Goal: Task Accomplishment & Management: Use online tool/utility

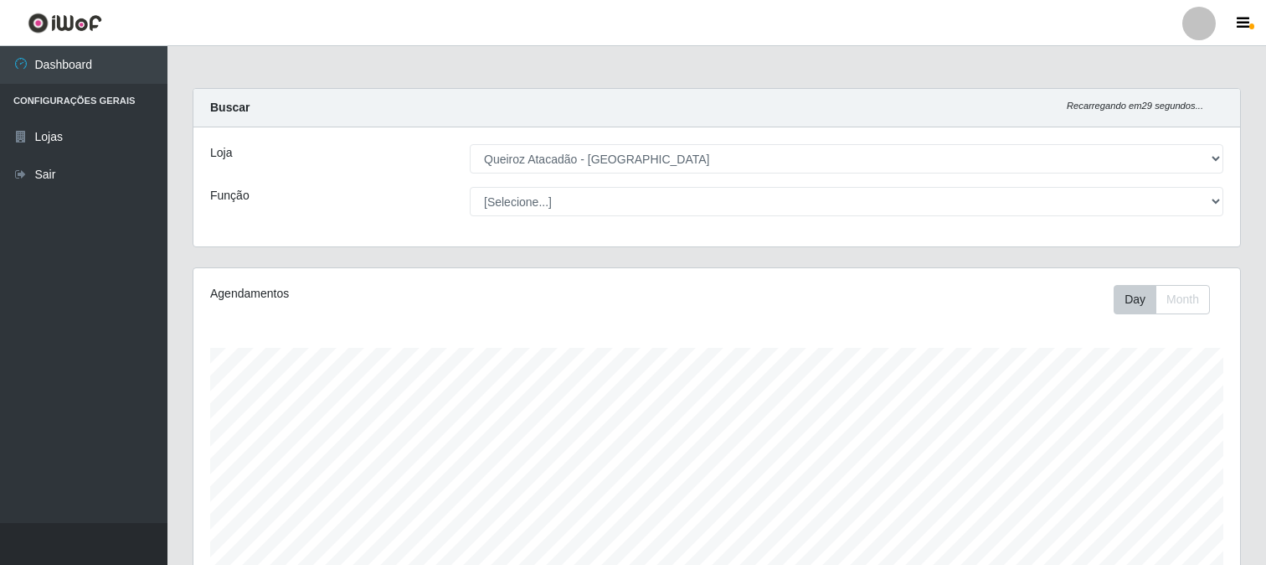
select select "464"
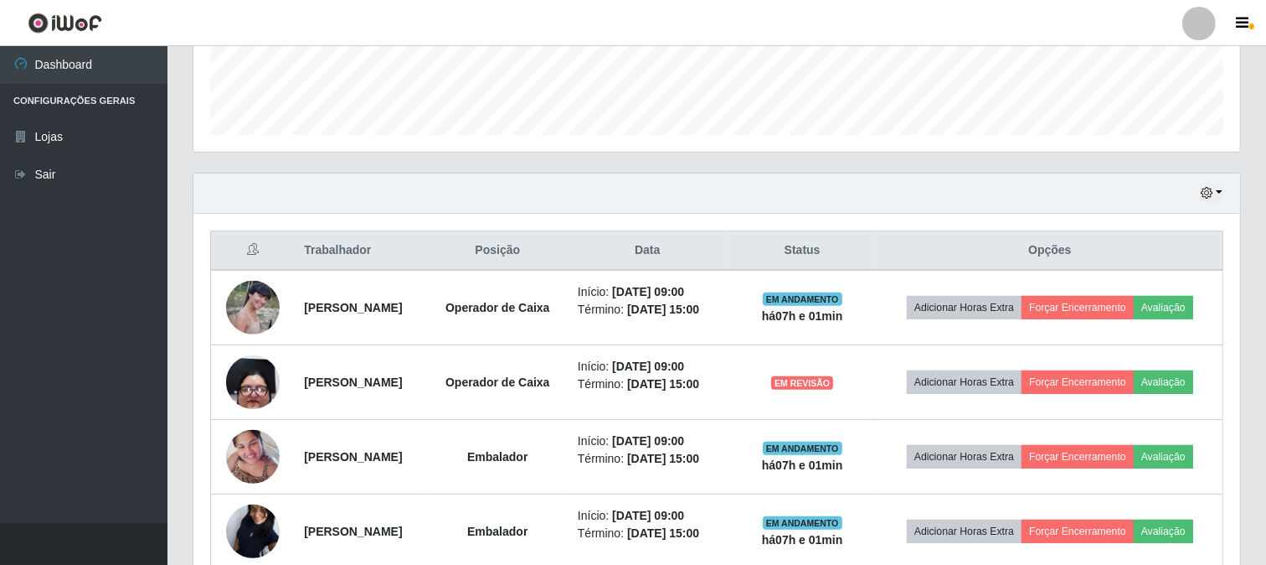
scroll to position [465, 0]
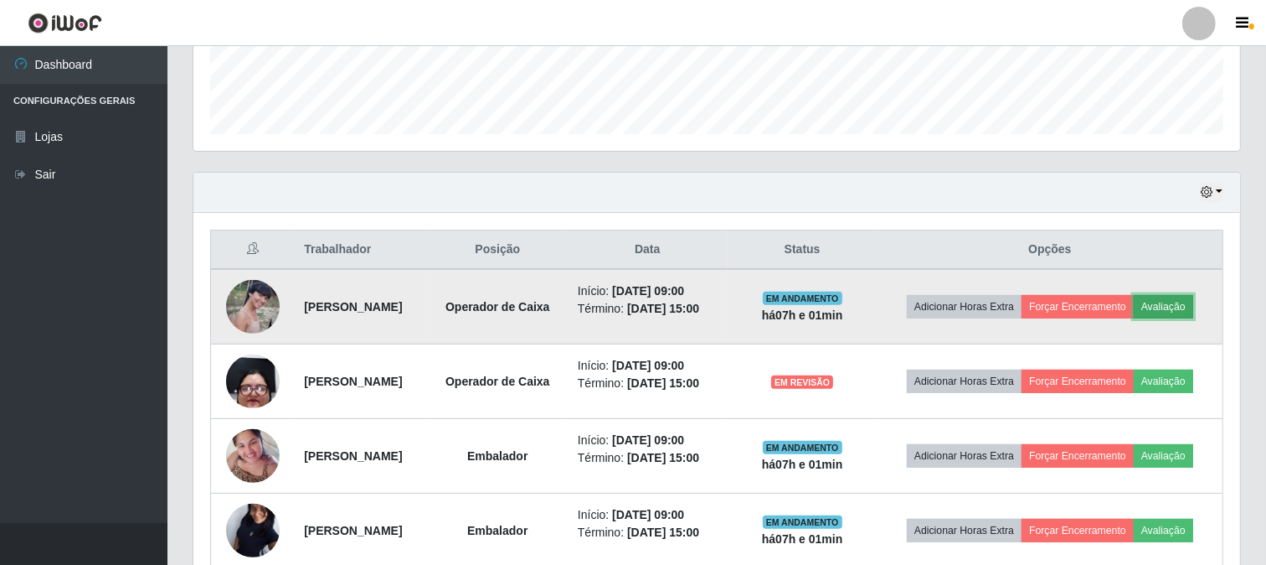
click at [1134, 318] on button "Avaliação" at bounding box center [1163, 306] width 59 height 23
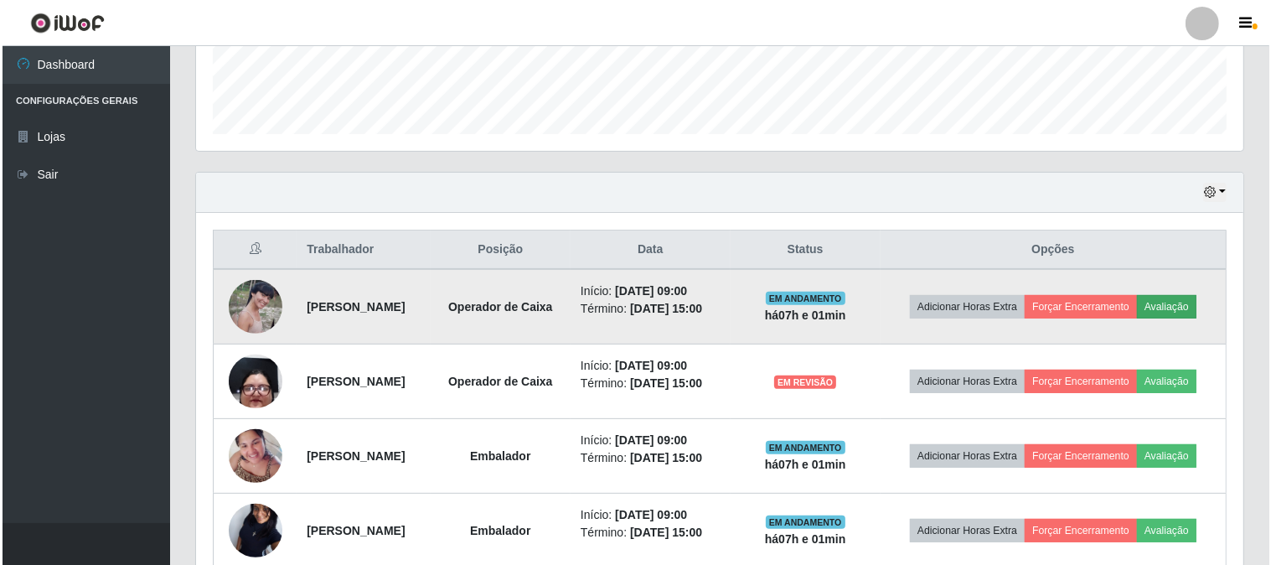
scroll to position [347, 1036]
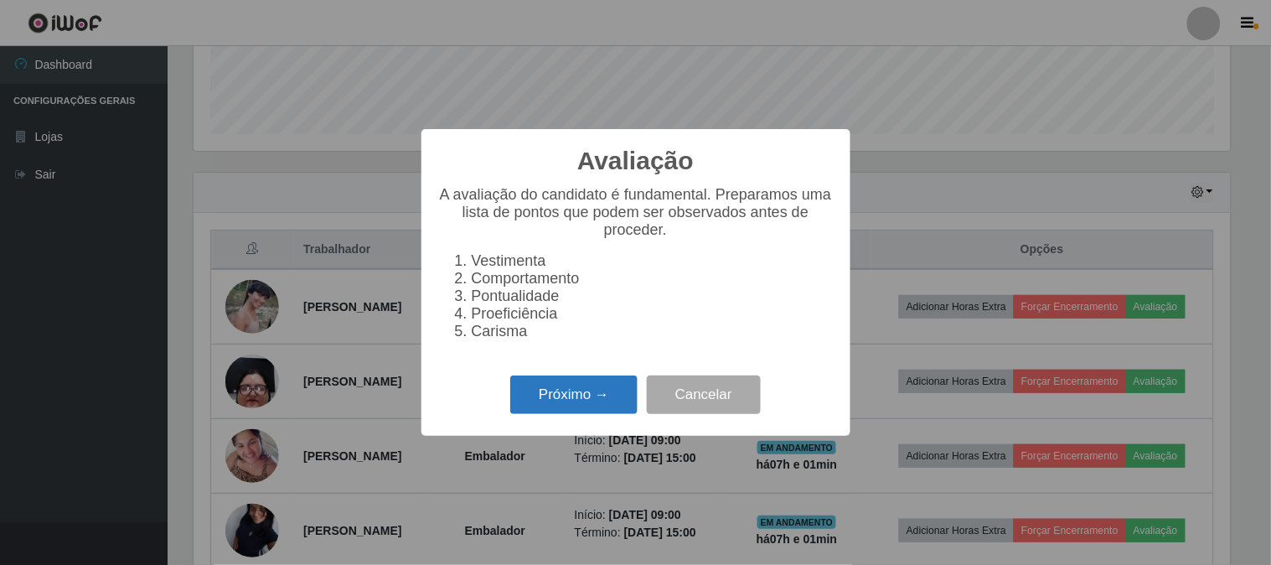
click at [549, 405] on button "Próximo →" at bounding box center [573, 394] width 127 height 39
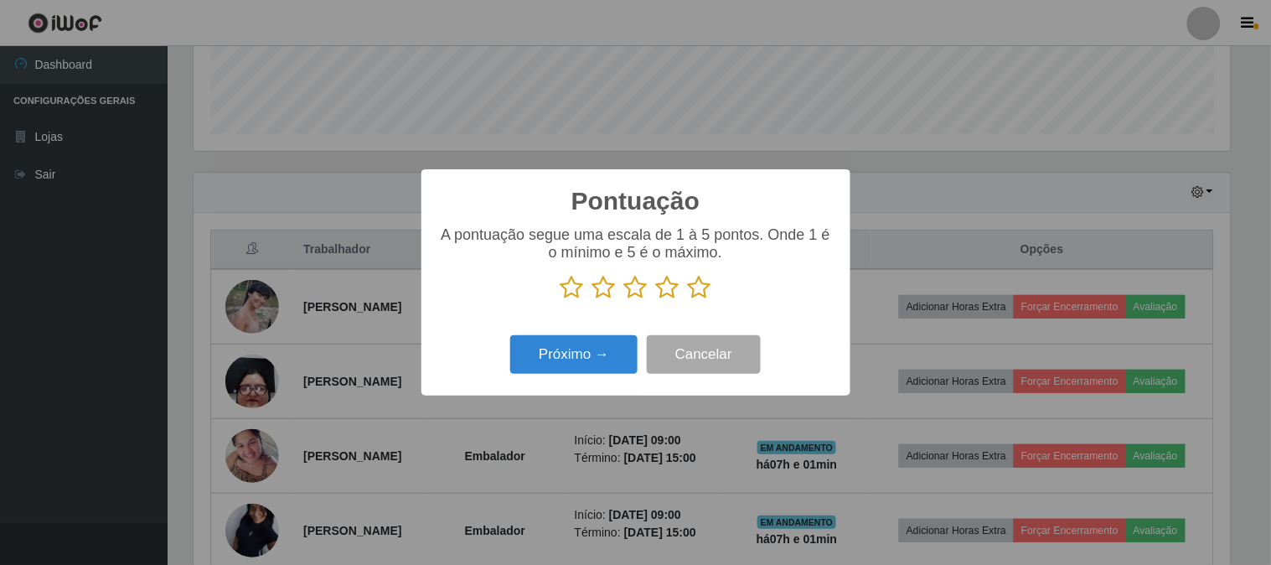
scroll to position [837281, 836592]
click at [704, 281] on icon at bounding box center [699, 287] width 23 height 25
click at [688, 300] on input "radio" at bounding box center [688, 300] width 0 height 0
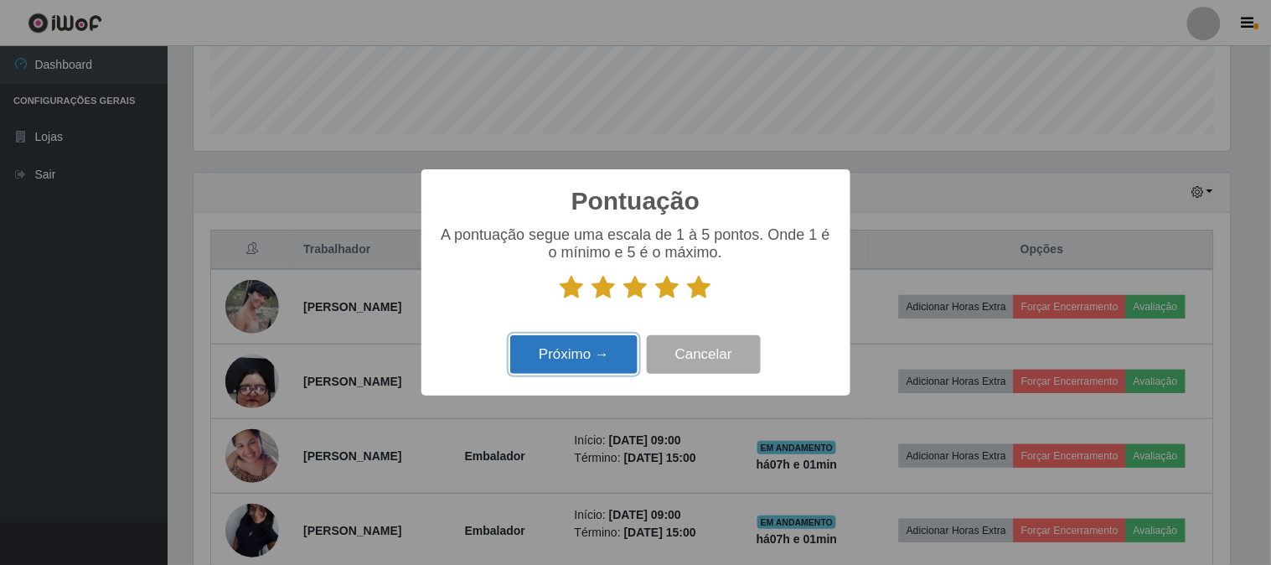
click at [601, 356] on button "Próximo →" at bounding box center [573, 354] width 127 height 39
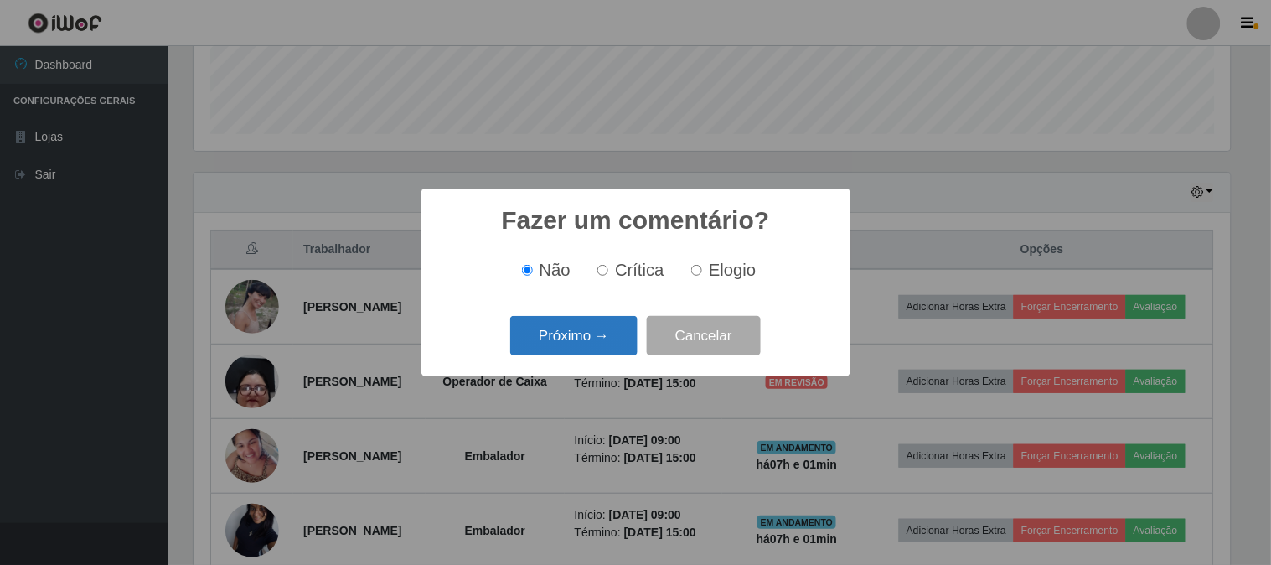
click at [606, 338] on button "Próximo →" at bounding box center [573, 335] width 127 height 39
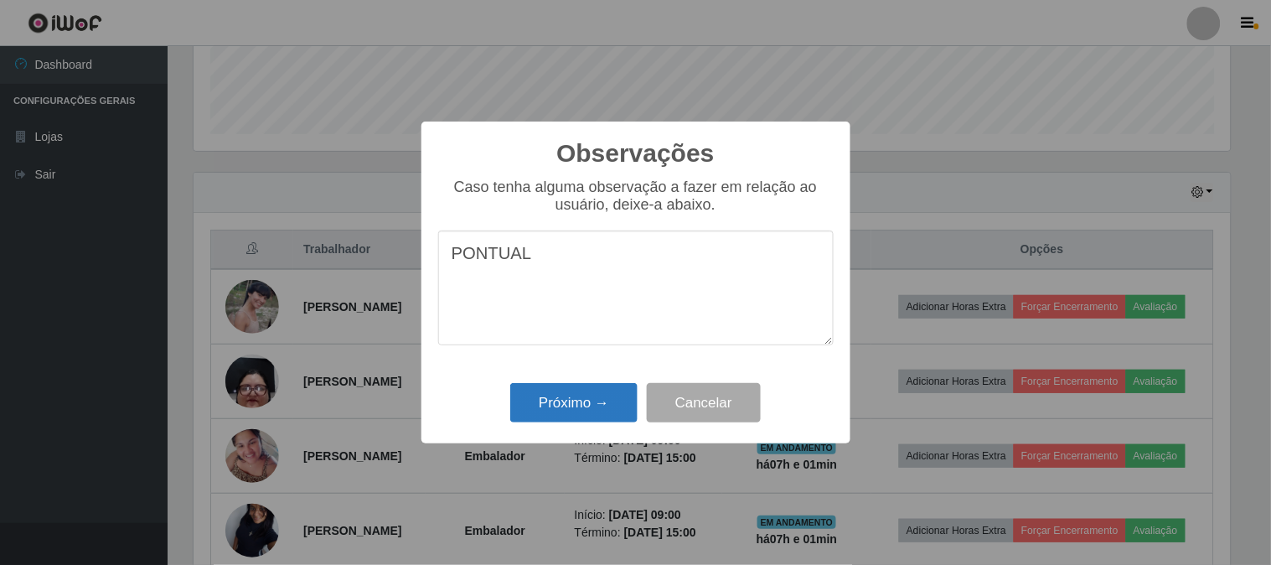
type textarea "PONTUAL"
click at [596, 396] on button "Próximo →" at bounding box center [573, 402] width 127 height 39
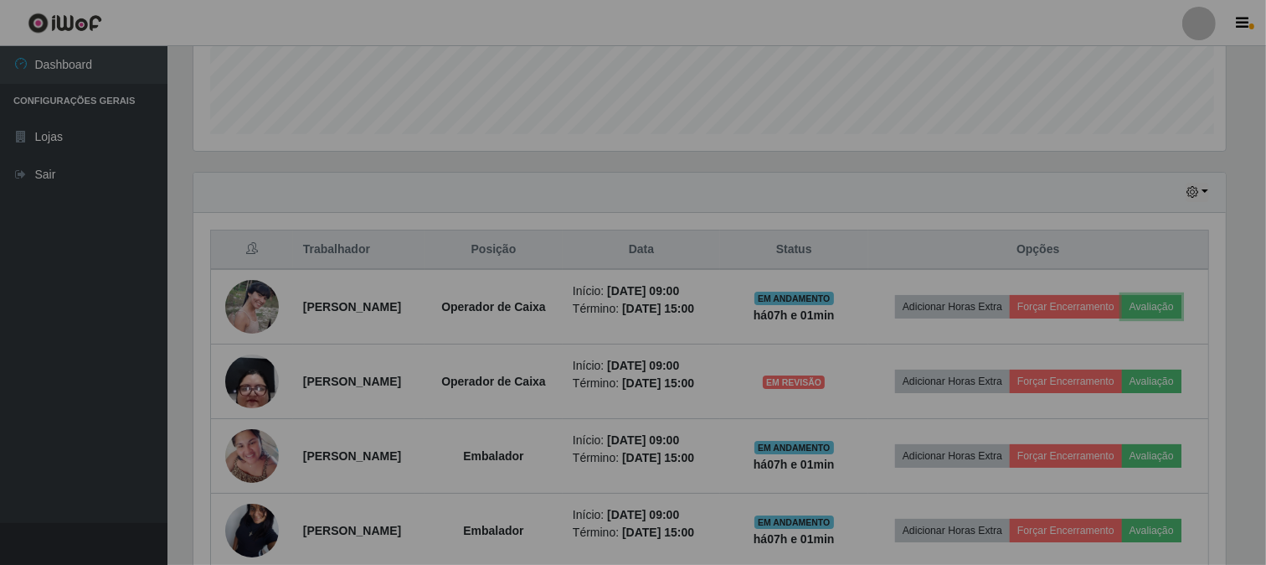
scroll to position [347, 1047]
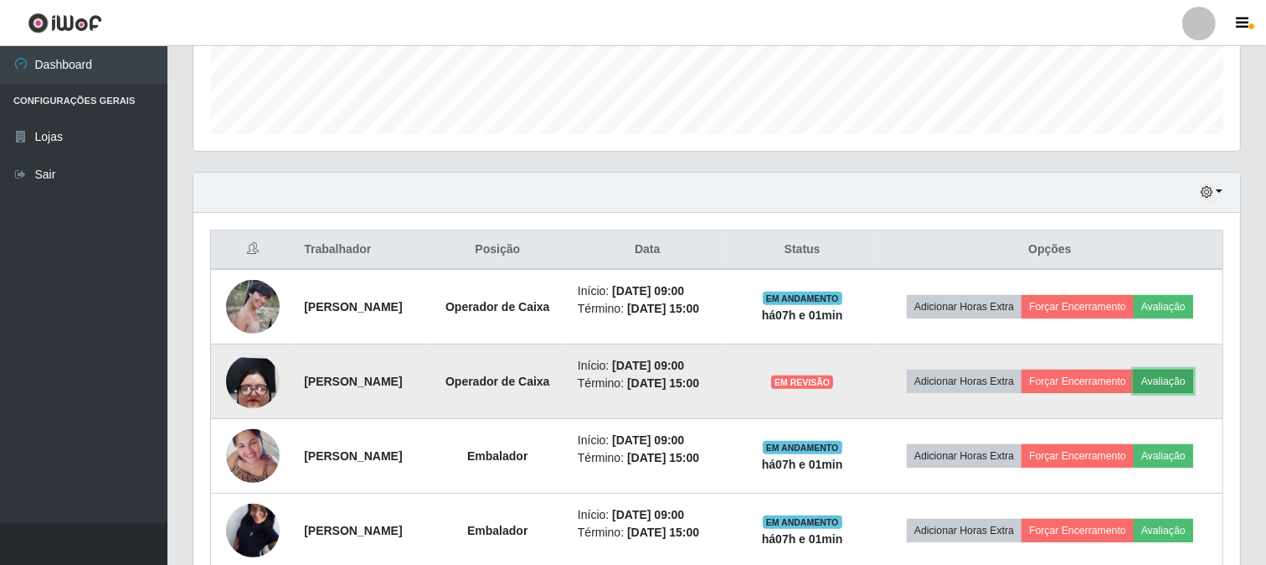
click at [1134, 393] on button "Avaliação" at bounding box center [1163, 380] width 59 height 23
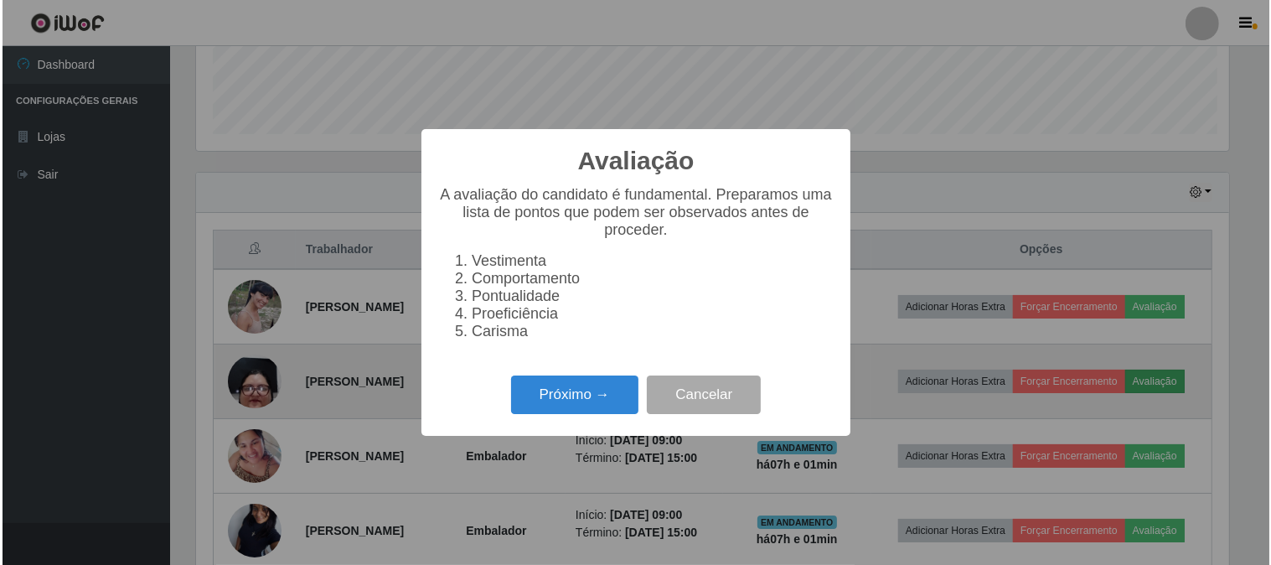
scroll to position [347, 1036]
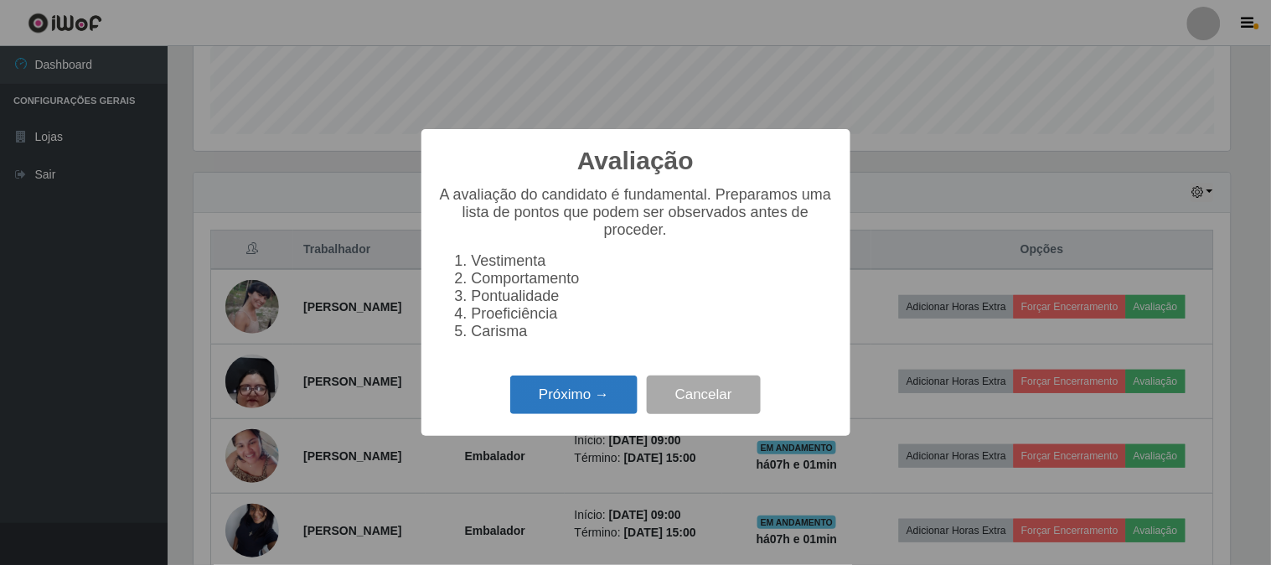
click at [534, 402] on button "Próximo →" at bounding box center [573, 394] width 127 height 39
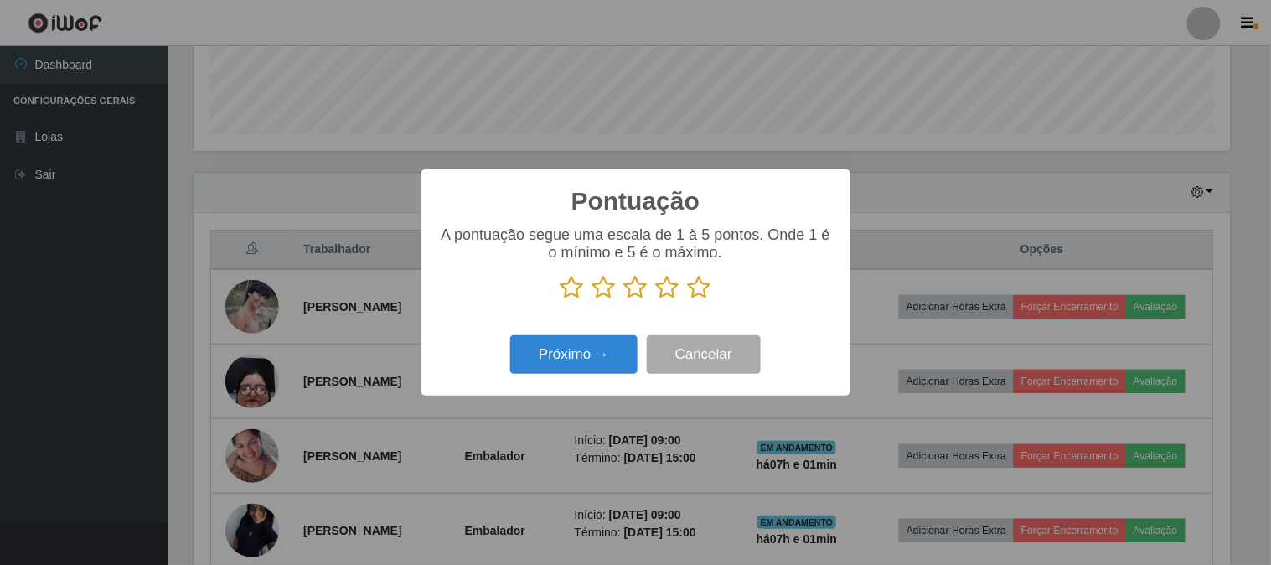
click at [699, 283] on icon at bounding box center [699, 287] width 23 height 25
click at [688, 300] on input "radio" at bounding box center [688, 300] width 0 height 0
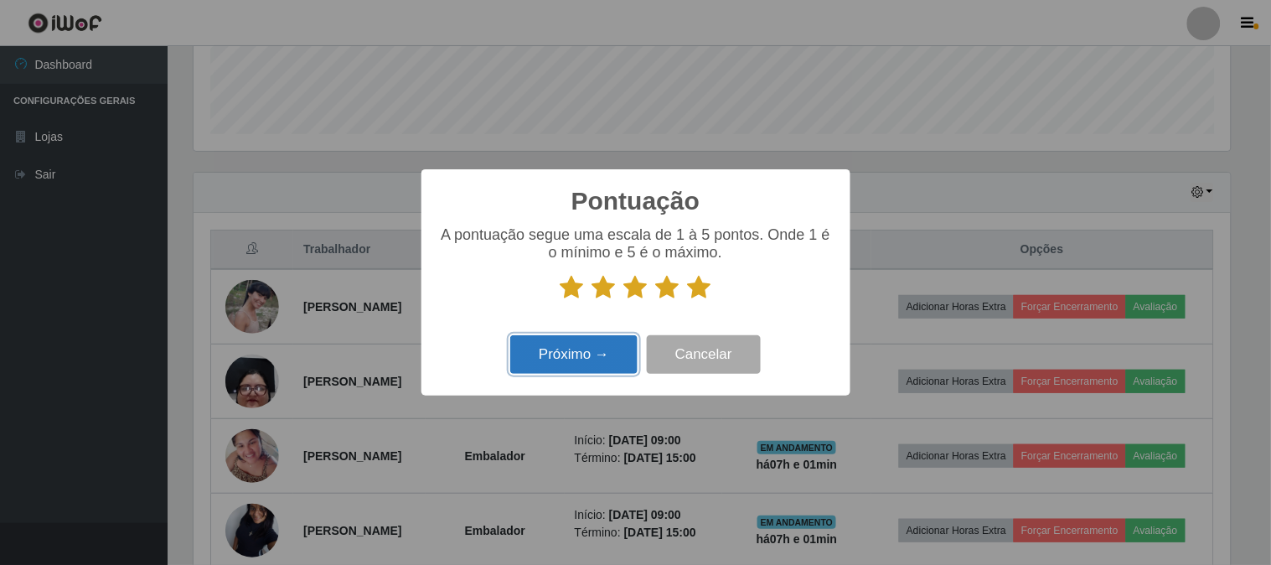
click at [591, 349] on button "Próximo →" at bounding box center [573, 354] width 127 height 39
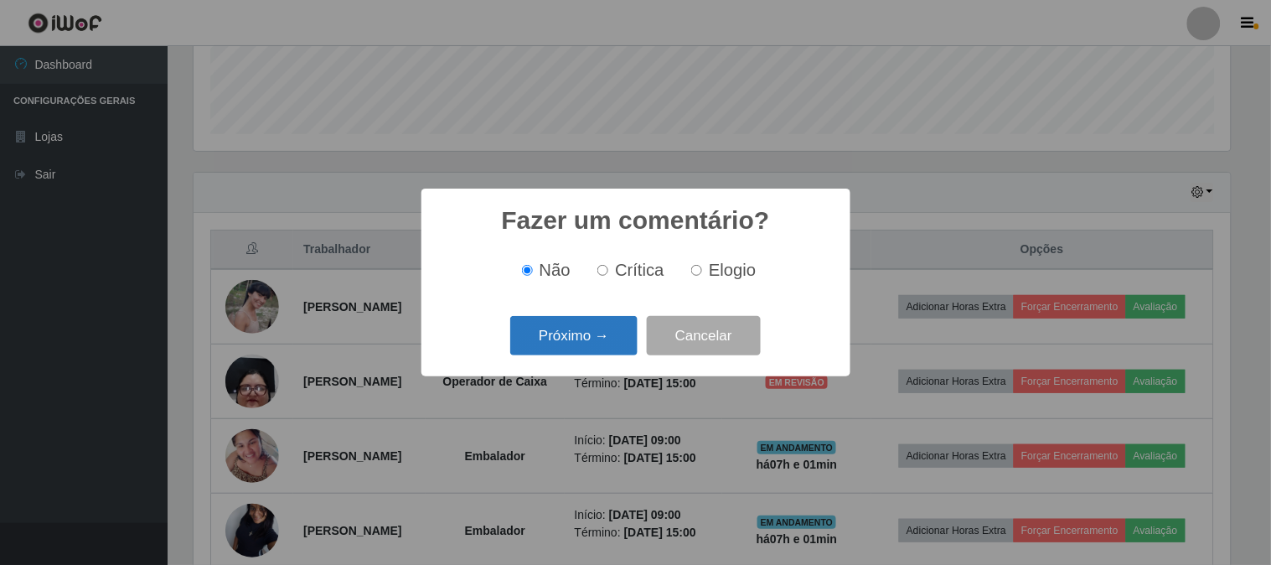
click at [606, 330] on button "Próximo →" at bounding box center [573, 335] width 127 height 39
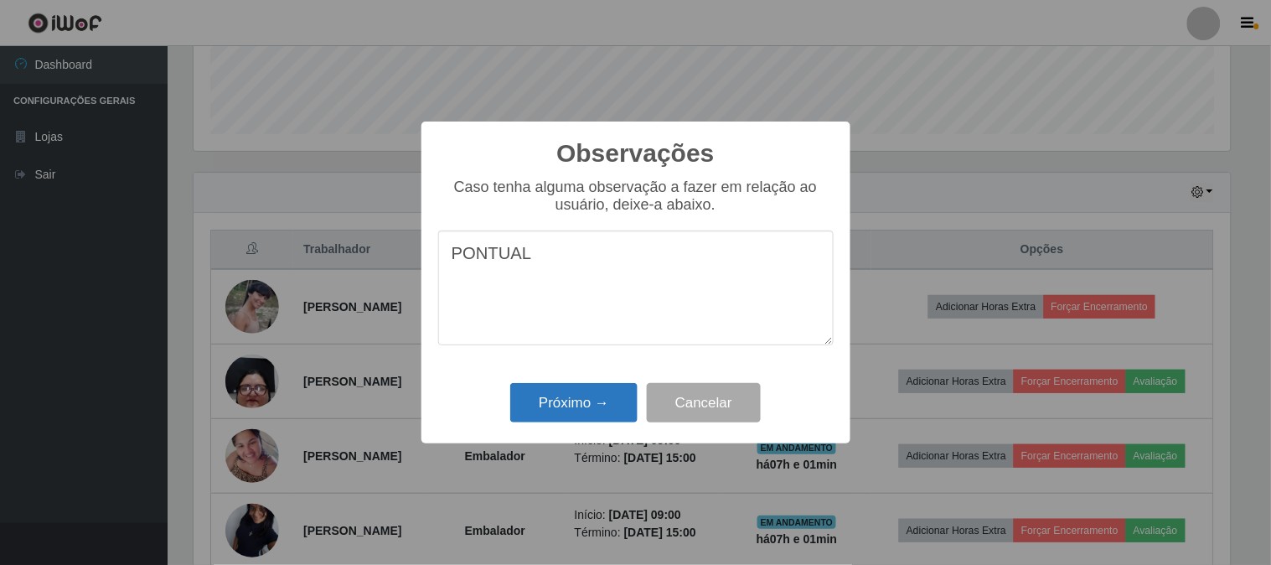
type textarea "PONTUAL"
click at [545, 411] on button "Próximo →" at bounding box center [573, 402] width 127 height 39
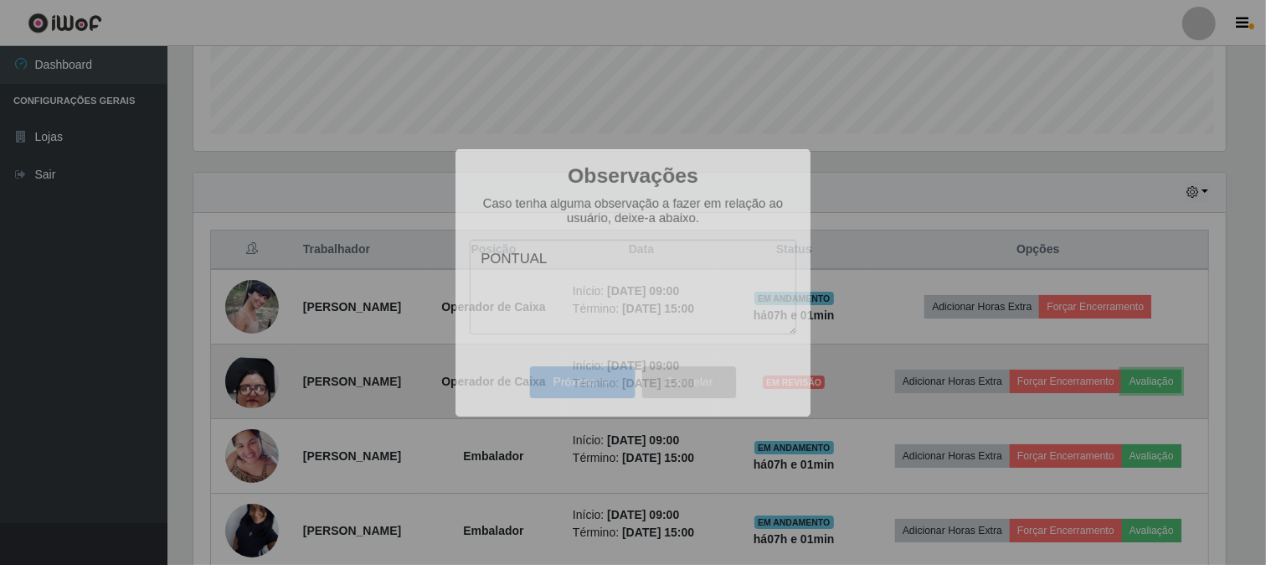
scroll to position [347, 1047]
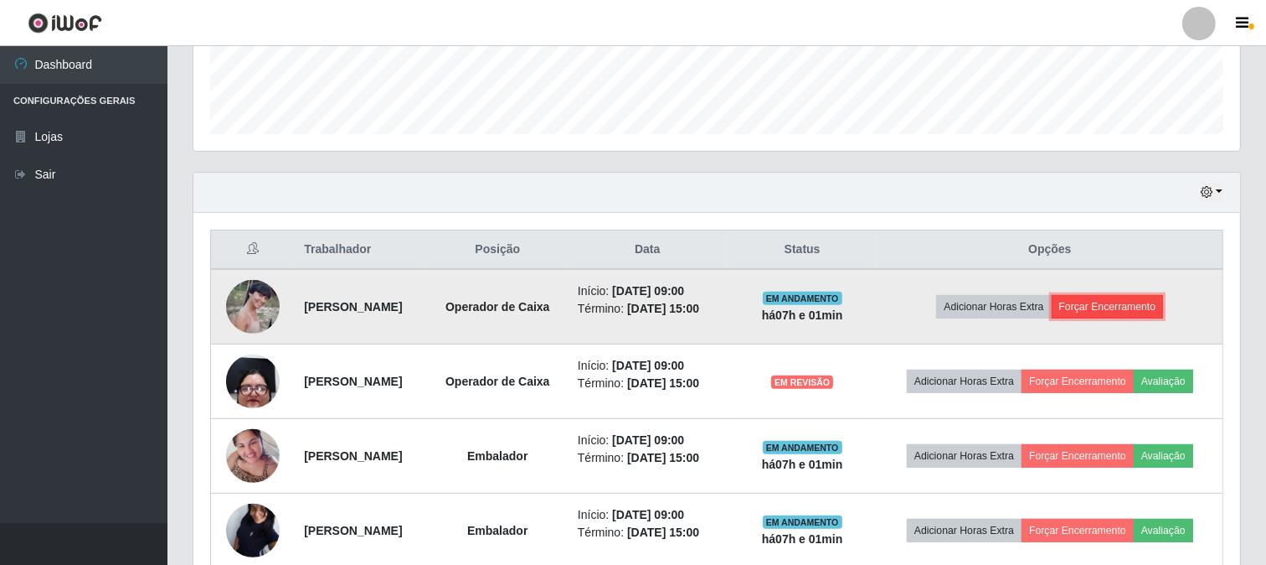
click at [1152, 312] on button "Forçar Encerramento" at bounding box center [1108, 306] width 112 height 23
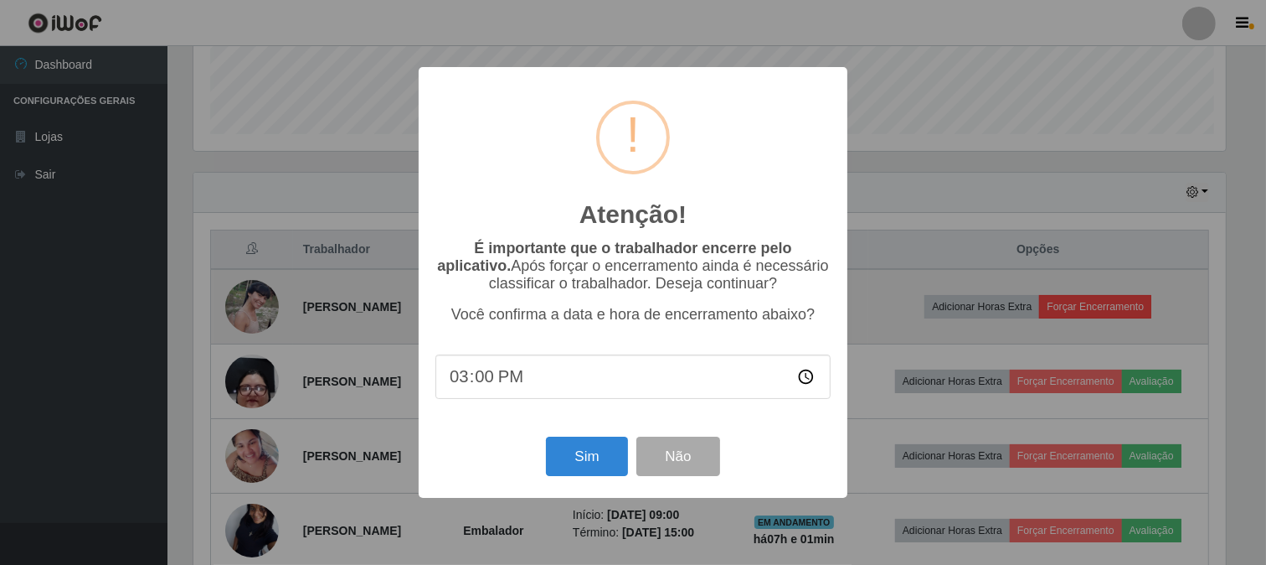
scroll to position [347, 1036]
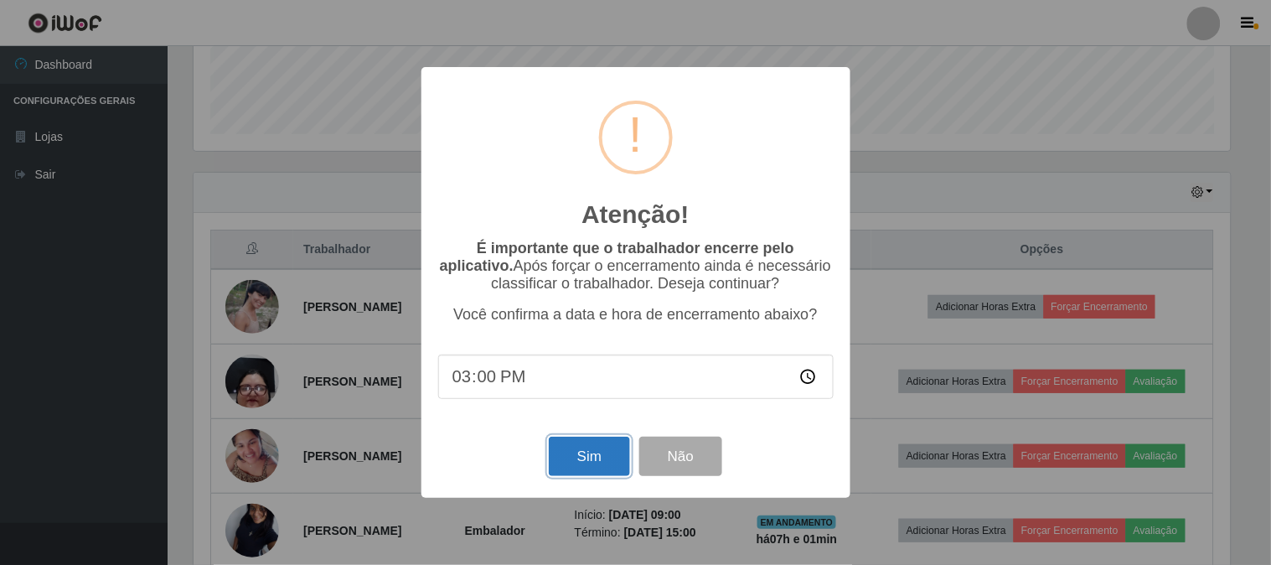
click at [560, 458] on button "Sim" at bounding box center [589, 455] width 81 height 39
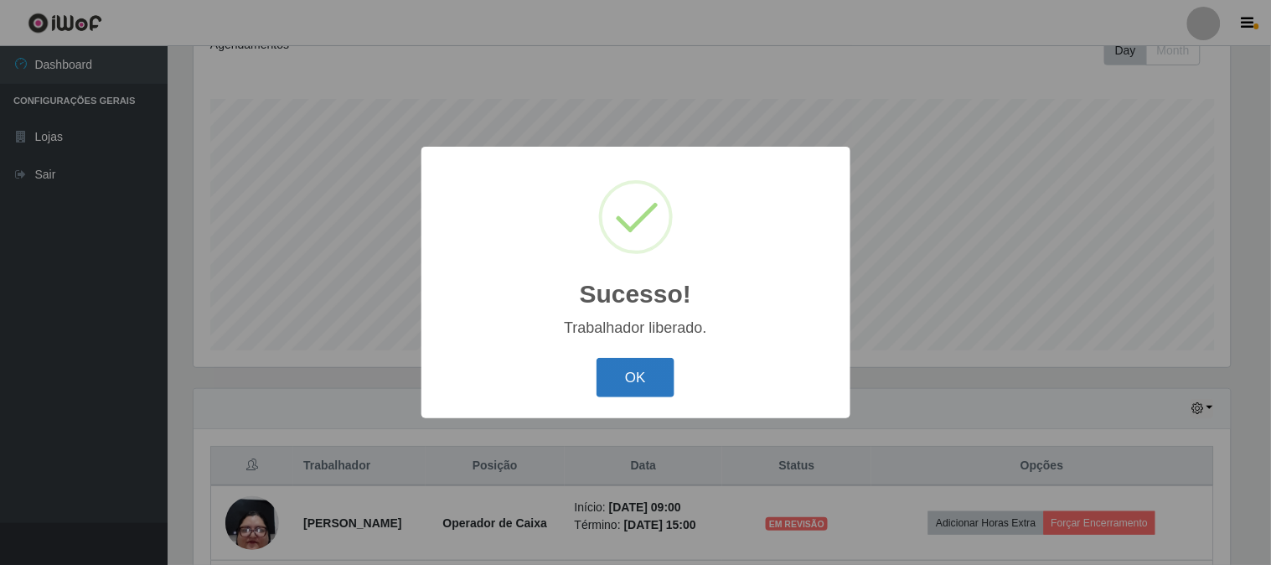
click at [647, 387] on button "OK" at bounding box center [635, 377] width 78 height 39
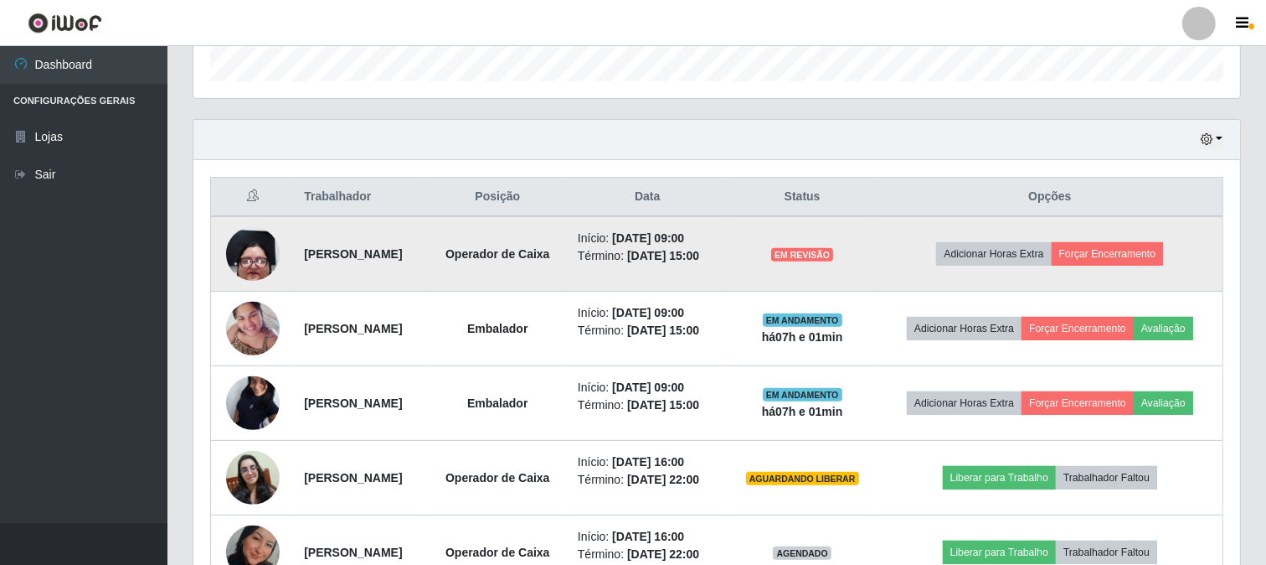
scroll to position [529, 0]
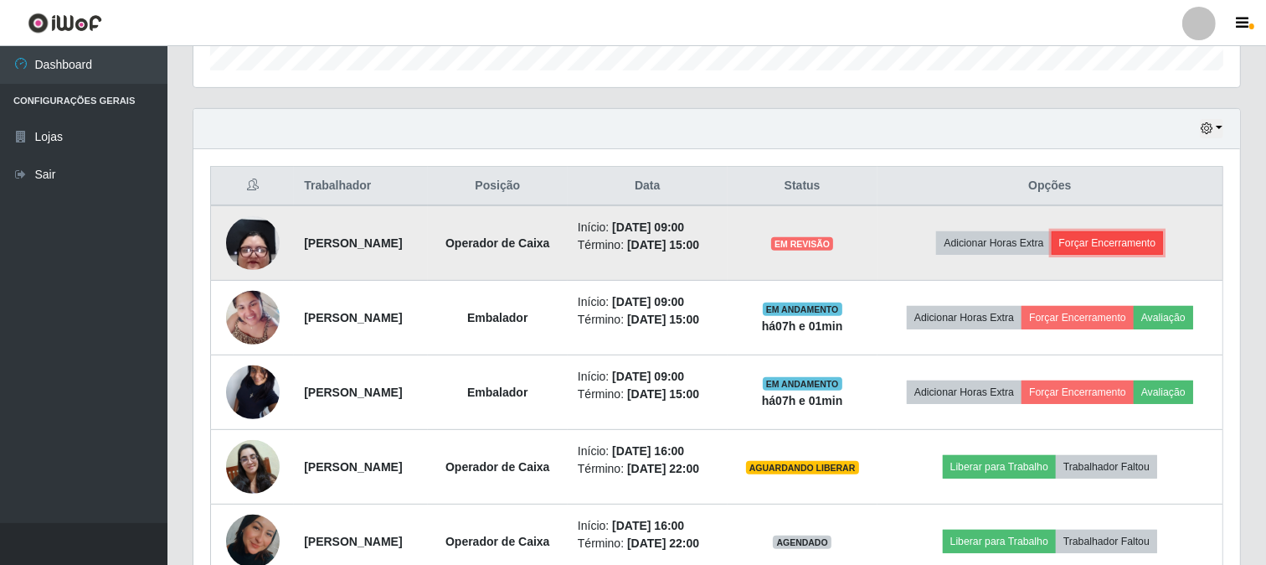
click at [1120, 247] on button "Forçar Encerramento" at bounding box center [1108, 242] width 112 height 23
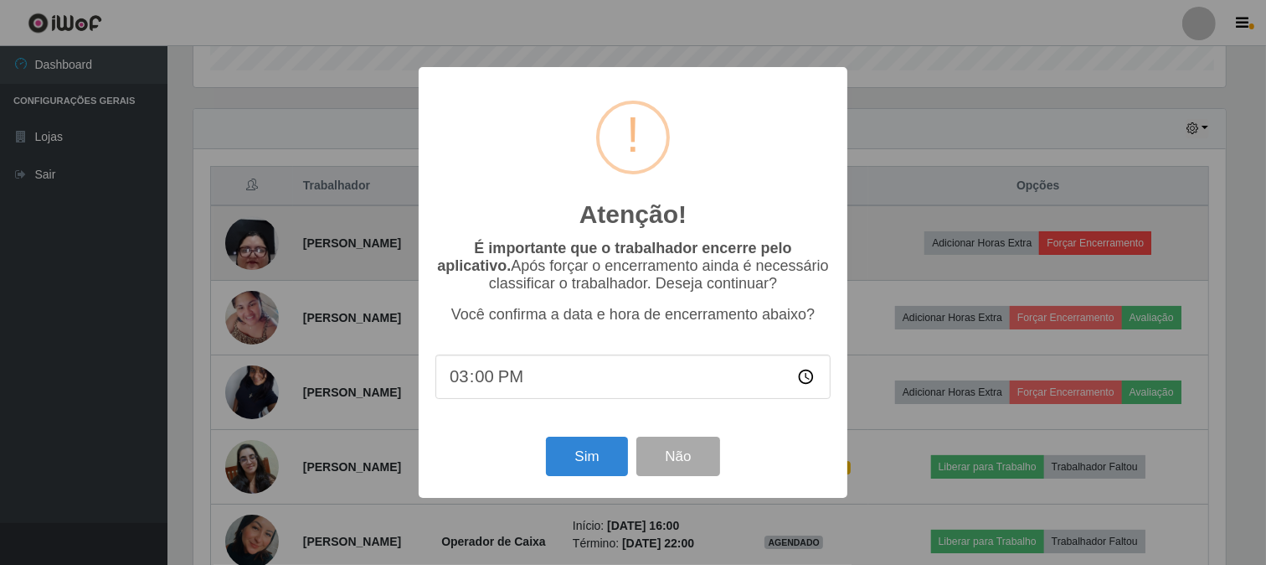
scroll to position [347, 1036]
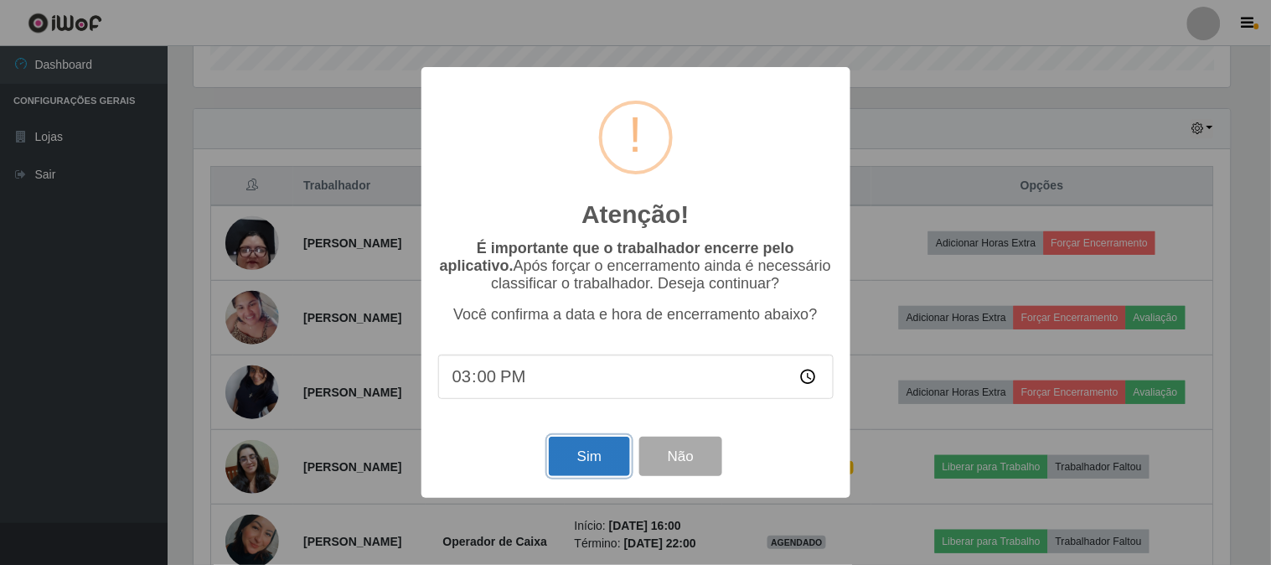
click at [601, 466] on button "Sim" at bounding box center [589, 455] width 81 height 39
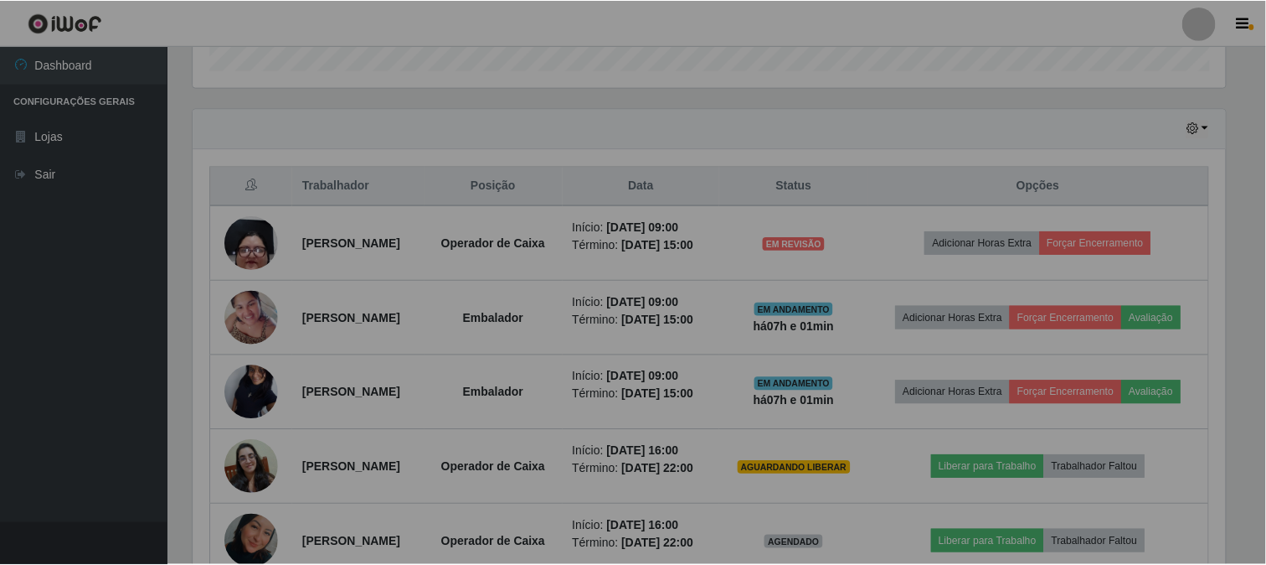
scroll to position [0, 0]
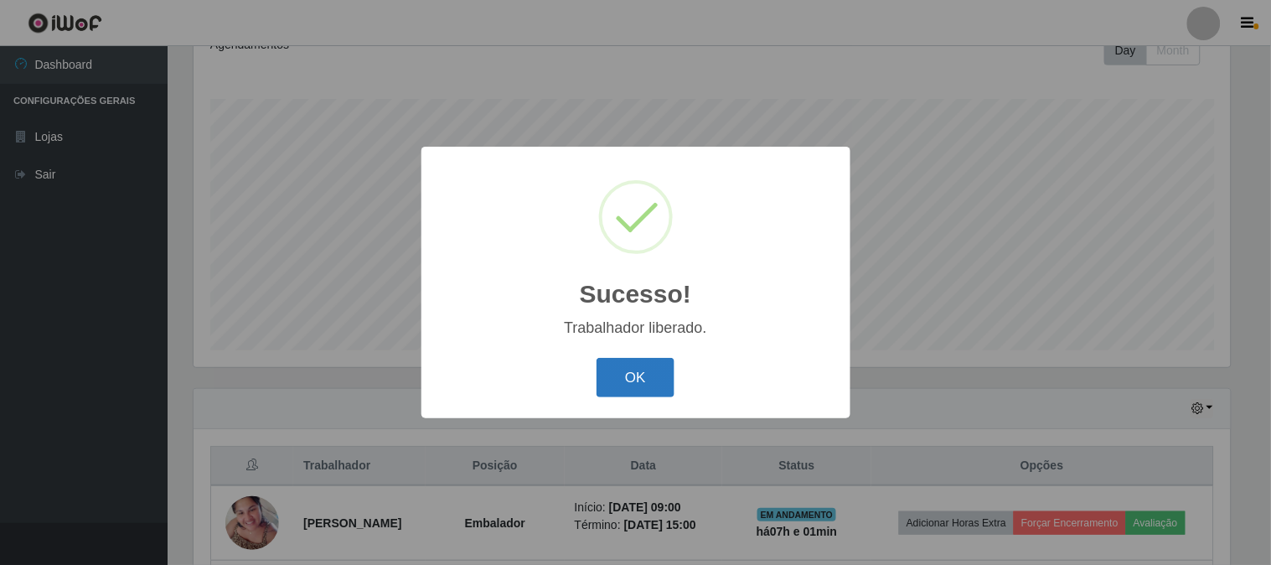
click at [653, 371] on button "OK" at bounding box center [635, 377] width 78 height 39
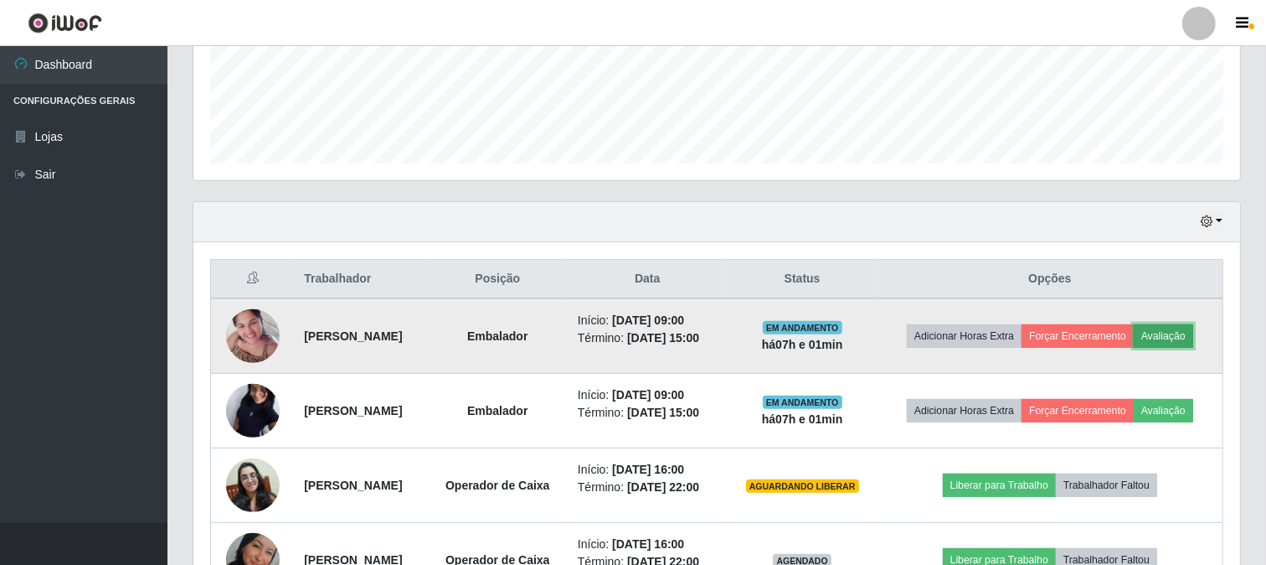
click at [1134, 348] on button "Avaliação" at bounding box center [1163, 335] width 59 height 23
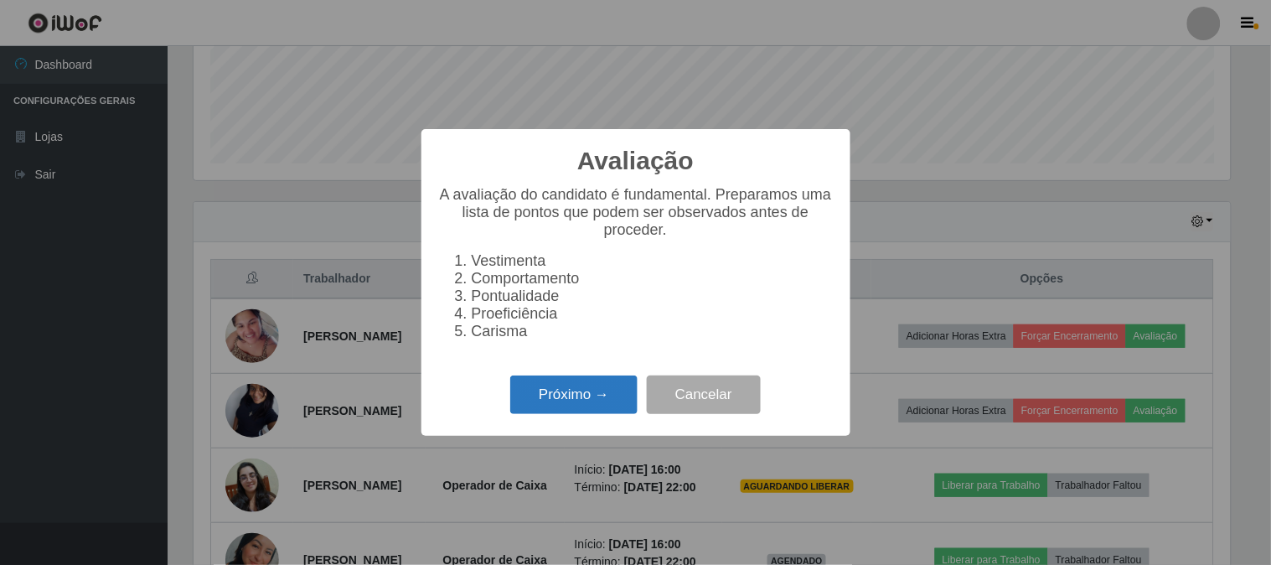
click at [540, 388] on button "Próximo →" at bounding box center [573, 394] width 127 height 39
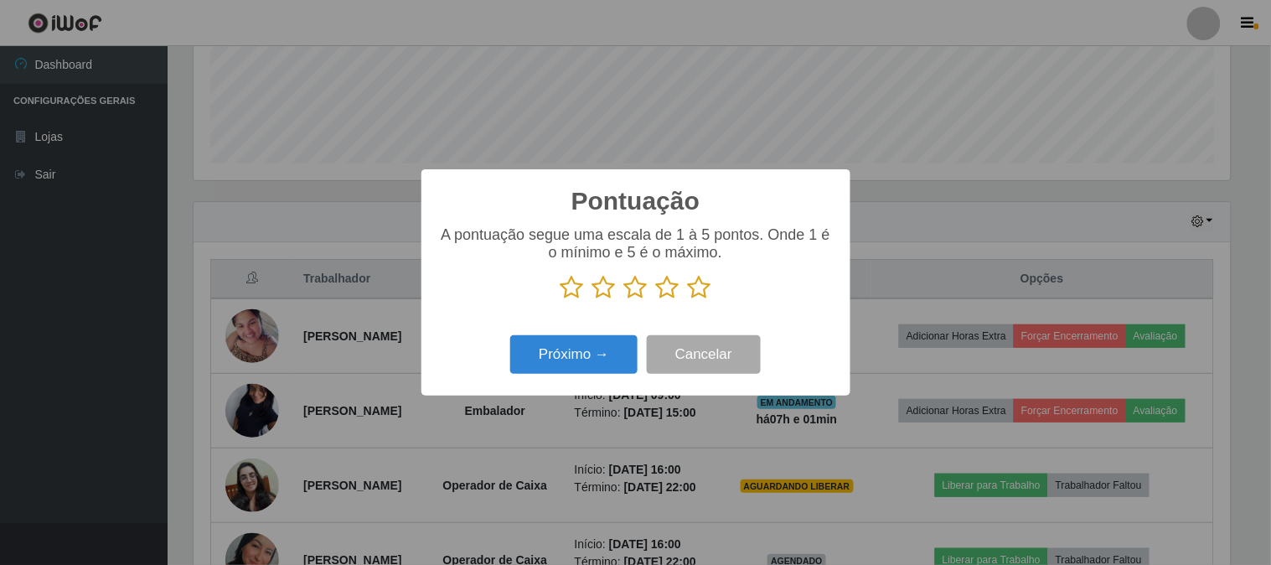
click at [697, 287] on icon at bounding box center [699, 287] width 23 height 25
click at [688, 300] on input "radio" at bounding box center [688, 300] width 0 height 0
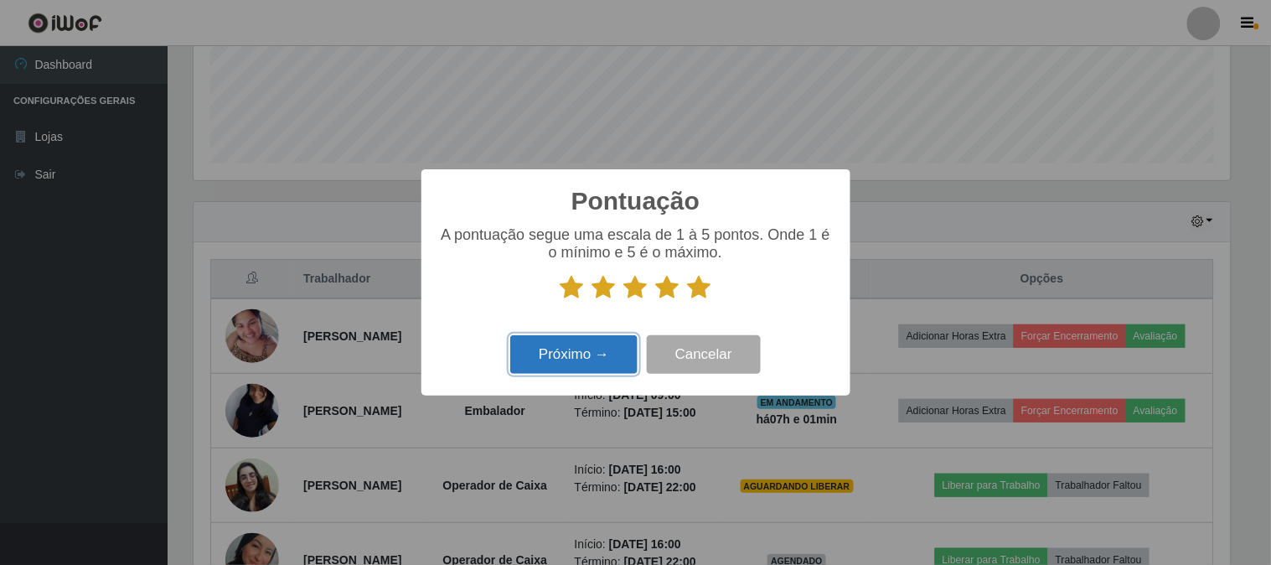
click at [579, 354] on button "Próximo →" at bounding box center [573, 354] width 127 height 39
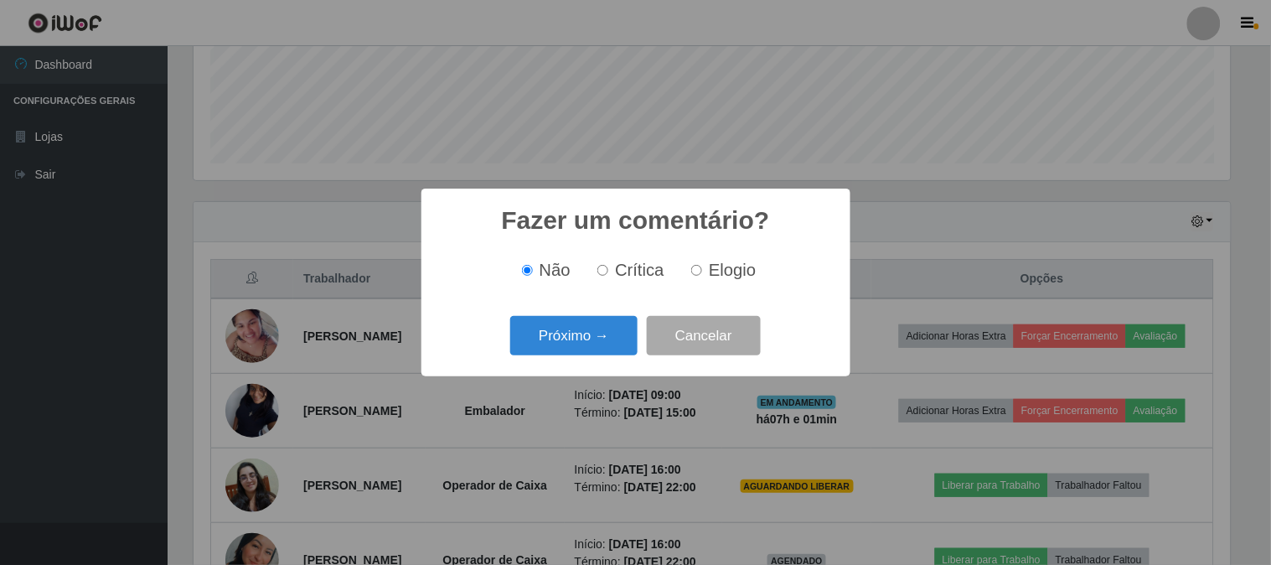
click at [579, 354] on button "Próximo →" at bounding box center [573, 335] width 127 height 39
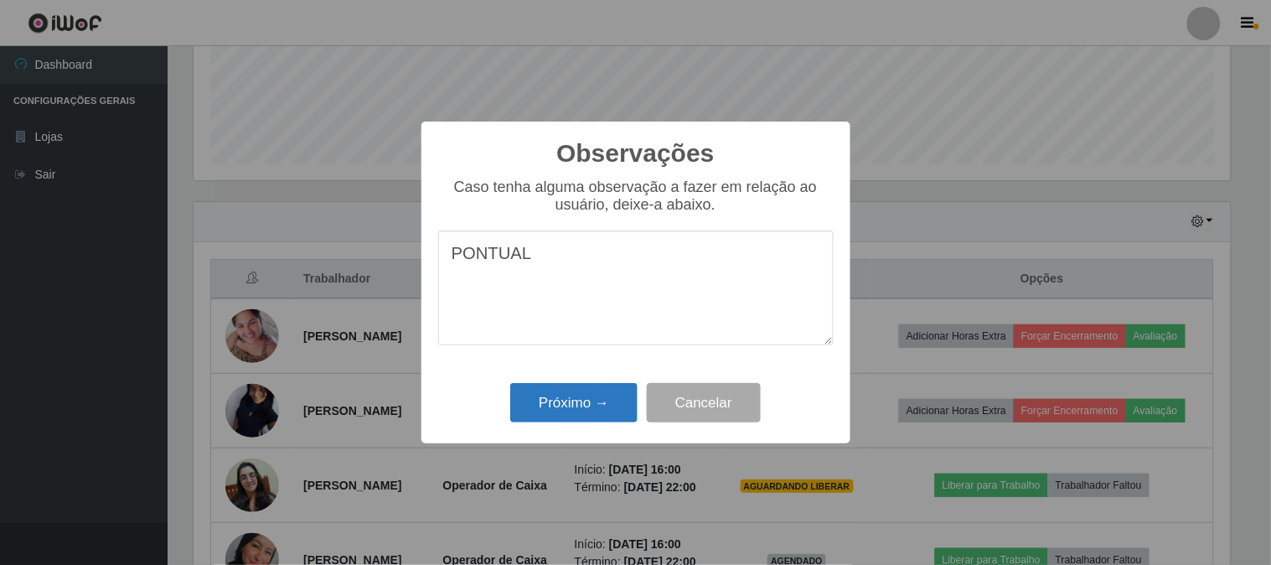
type textarea "PONTUAL"
click at [581, 396] on button "Próximo →" at bounding box center [573, 402] width 127 height 39
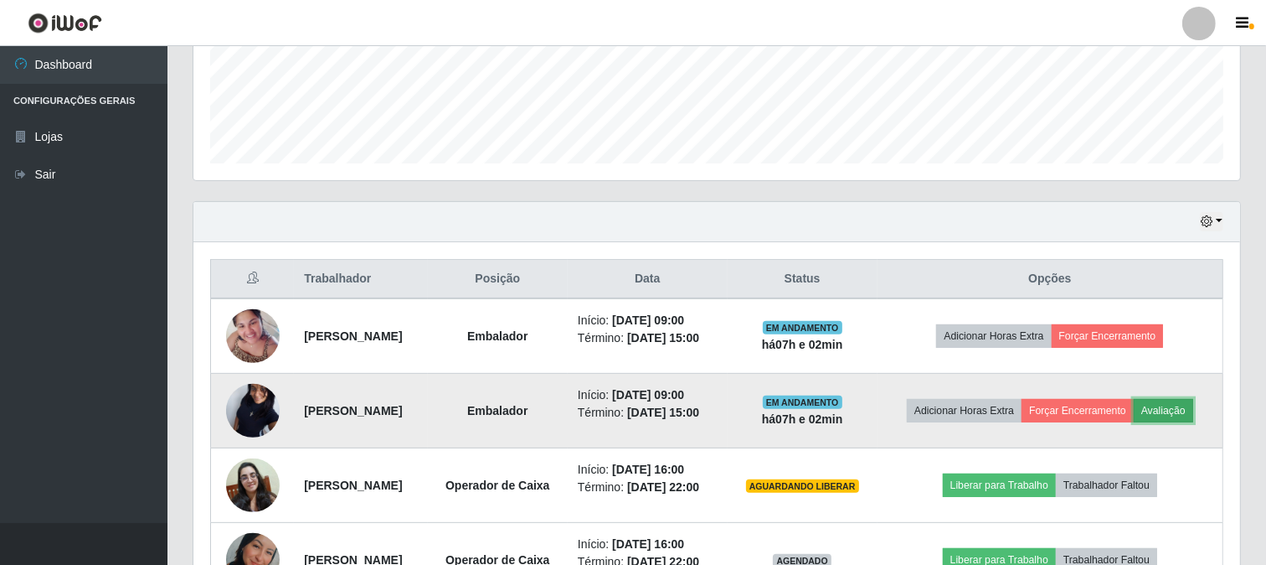
click at [1134, 422] on button "Avaliação" at bounding box center [1163, 410] width 59 height 23
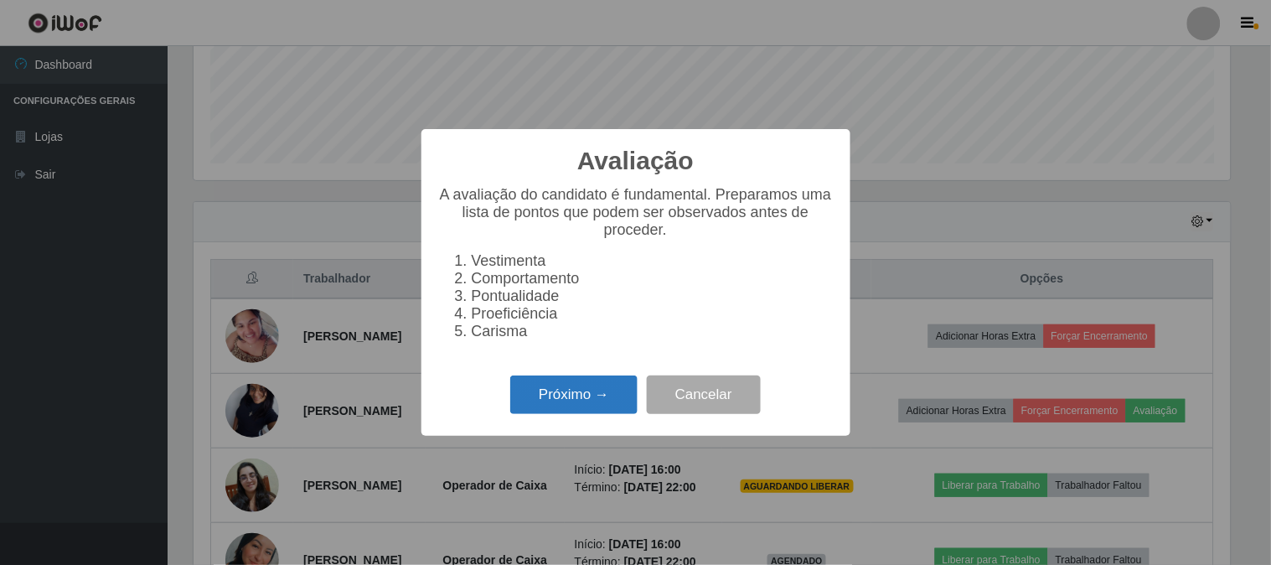
click at [570, 387] on button "Próximo →" at bounding box center [573, 394] width 127 height 39
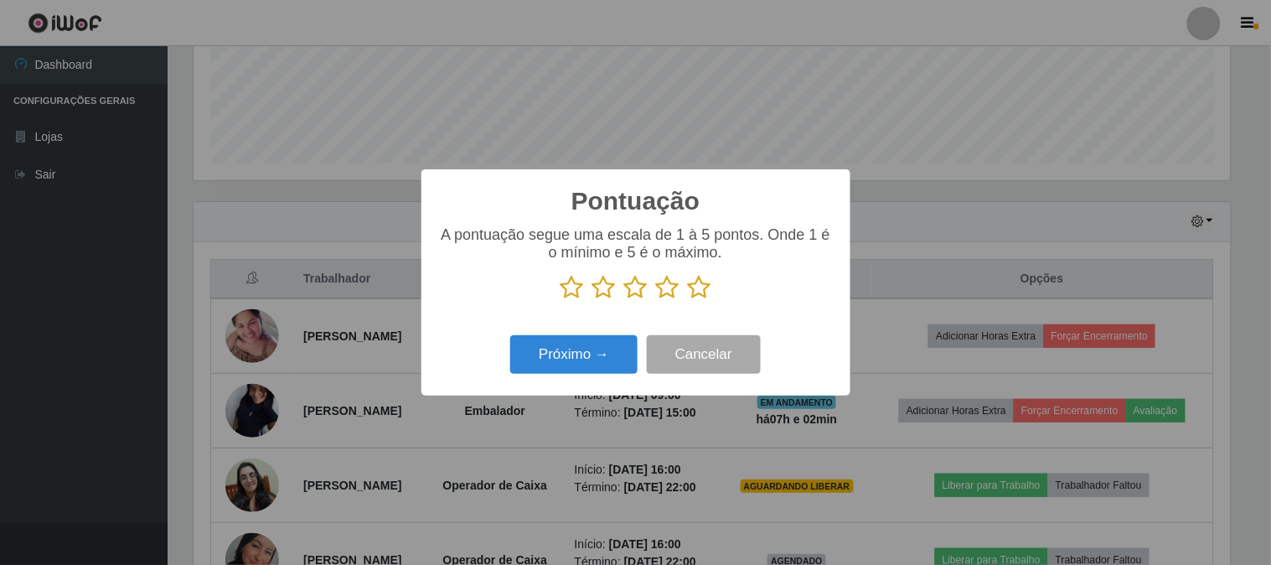
click at [694, 290] on icon at bounding box center [699, 287] width 23 height 25
click at [688, 300] on input "radio" at bounding box center [688, 300] width 0 height 0
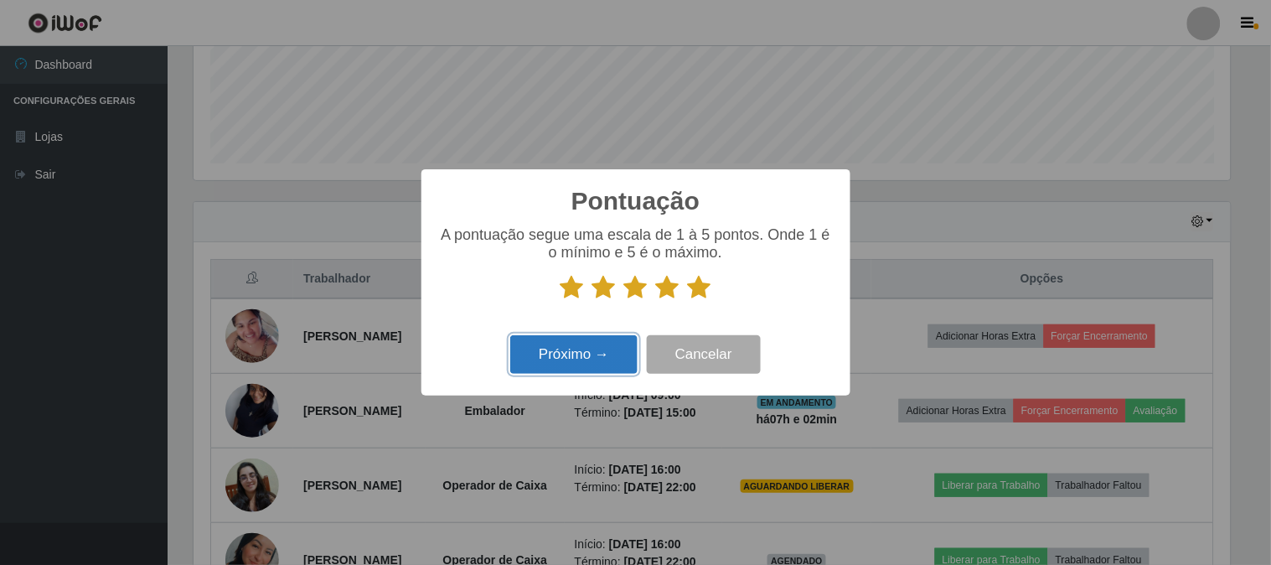
click at [590, 350] on button "Próximo →" at bounding box center [573, 354] width 127 height 39
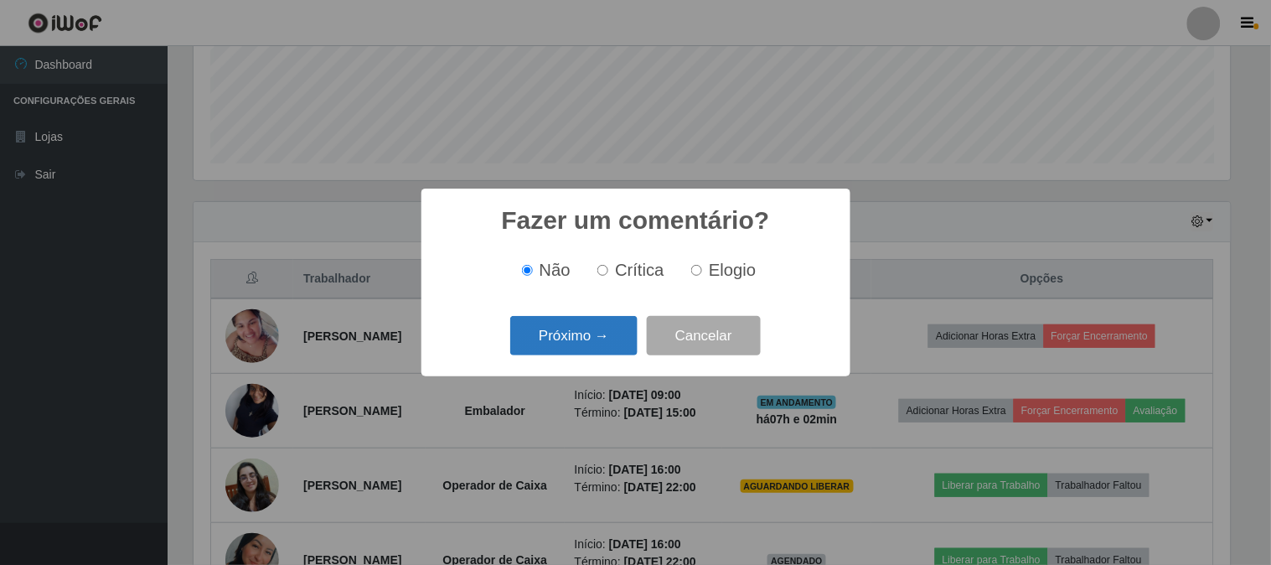
click at [609, 335] on button "Próximo →" at bounding box center [573, 335] width 127 height 39
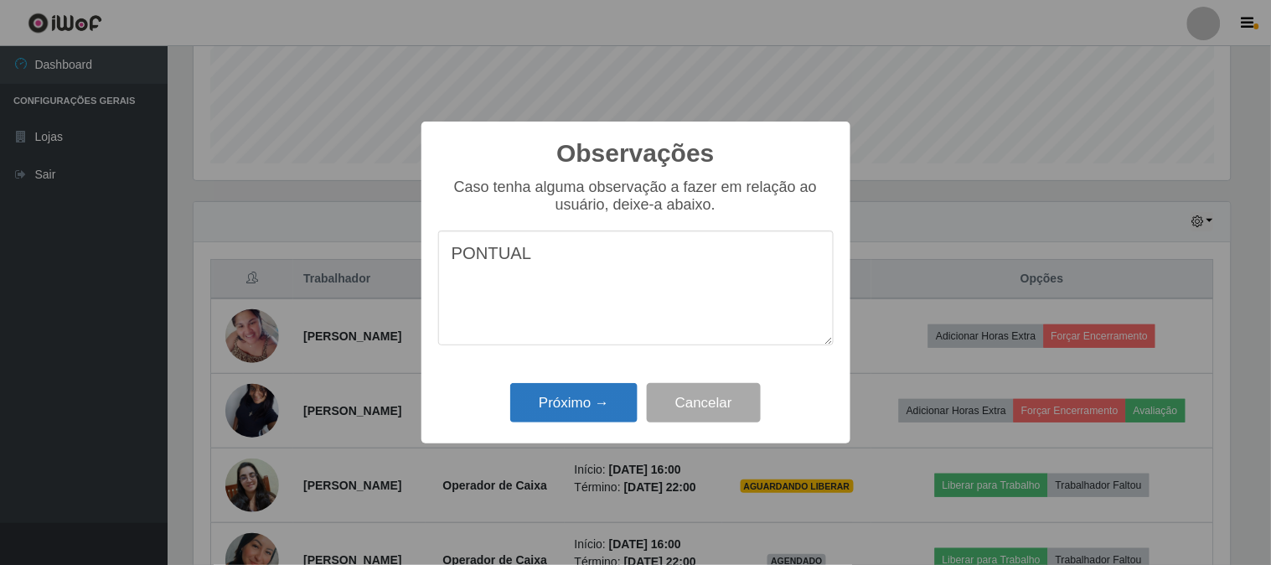
type textarea "PONTUAL"
click at [578, 403] on button "Próximo →" at bounding box center [573, 402] width 127 height 39
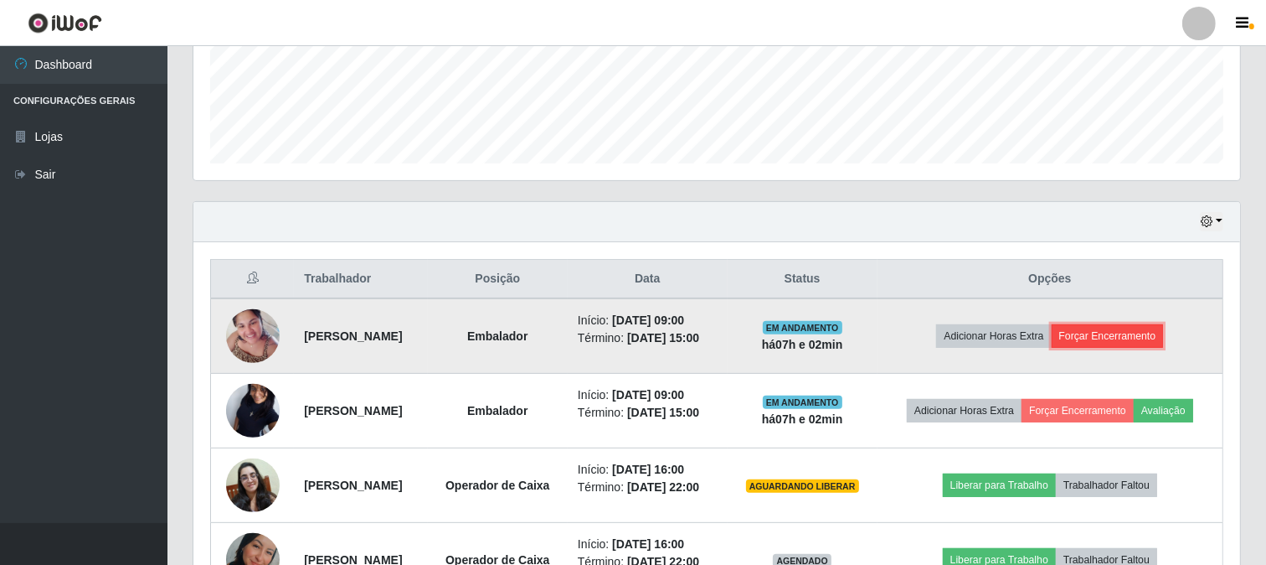
click at [1108, 344] on button "Forçar Encerramento" at bounding box center [1108, 335] width 112 height 23
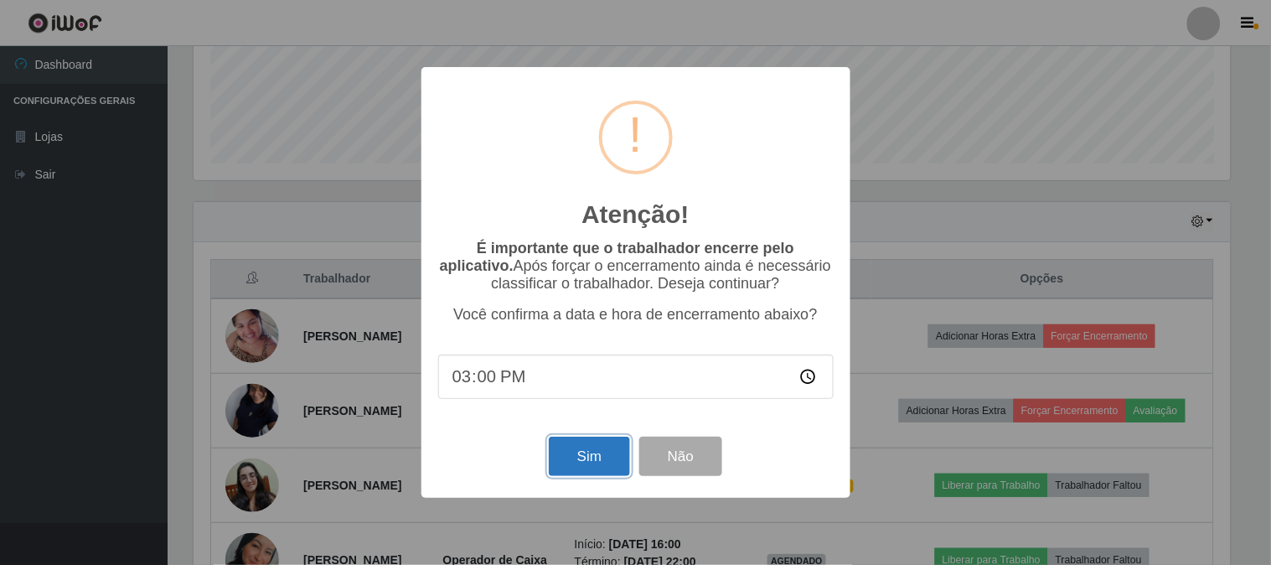
click at [565, 467] on button "Sim" at bounding box center [589, 455] width 81 height 39
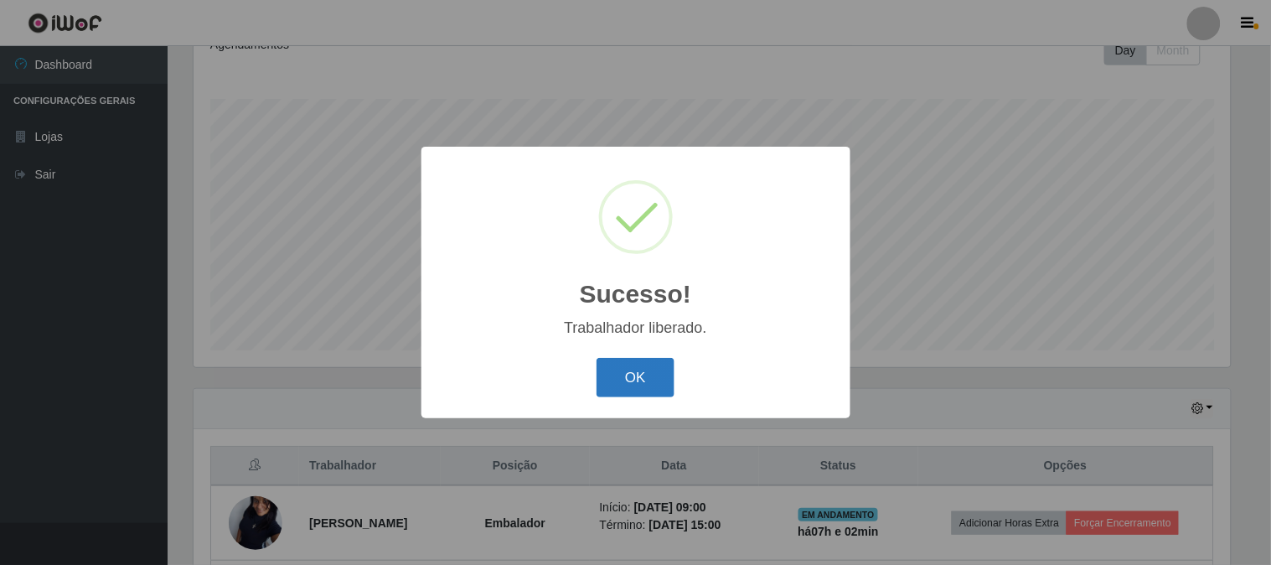
click at [638, 382] on button "OK" at bounding box center [635, 377] width 78 height 39
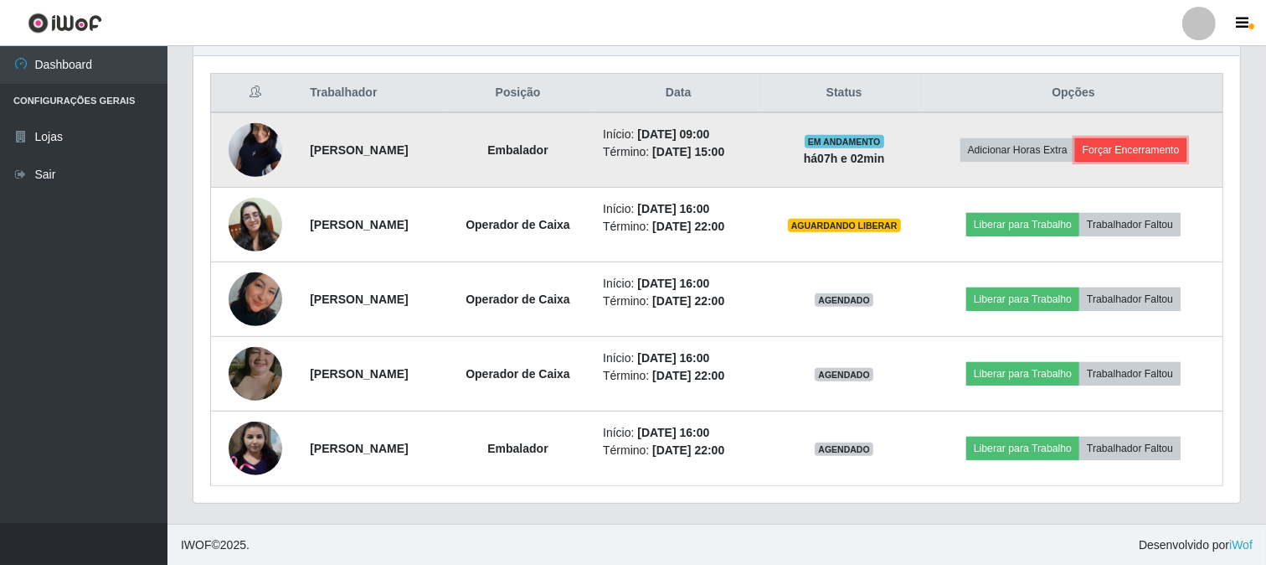
click at [1159, 148] on button "Forçar Encerramento" at bounding box center [1132, 149] width 112 height 23
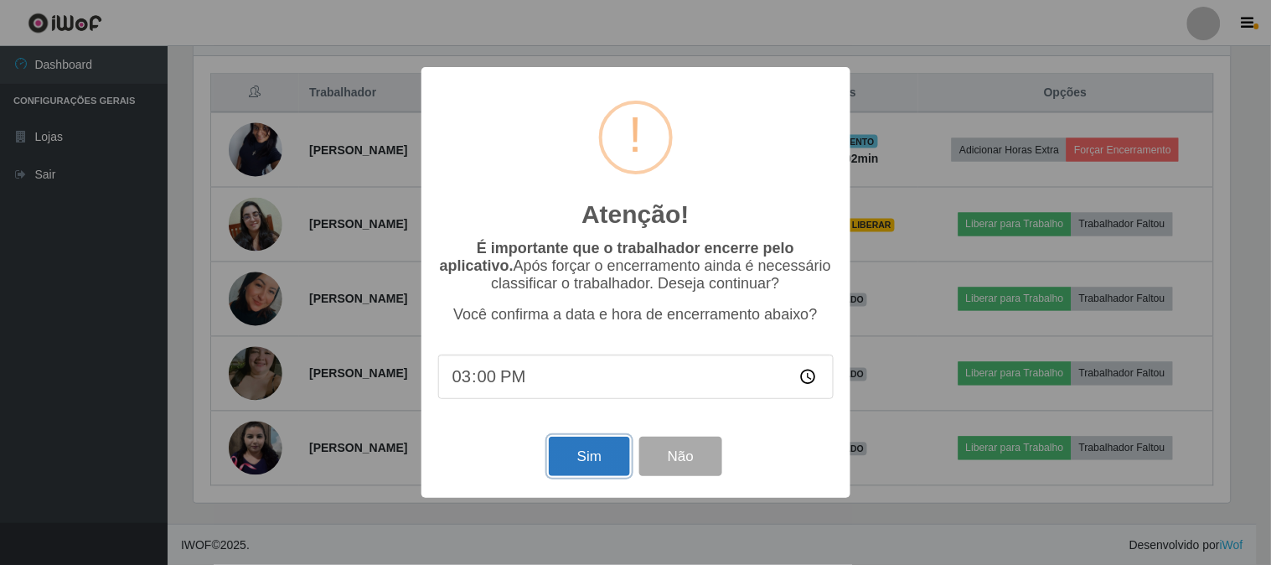
click at [582, 457] on button "Sim" at bounding box center [589, 455] width 81 height 39
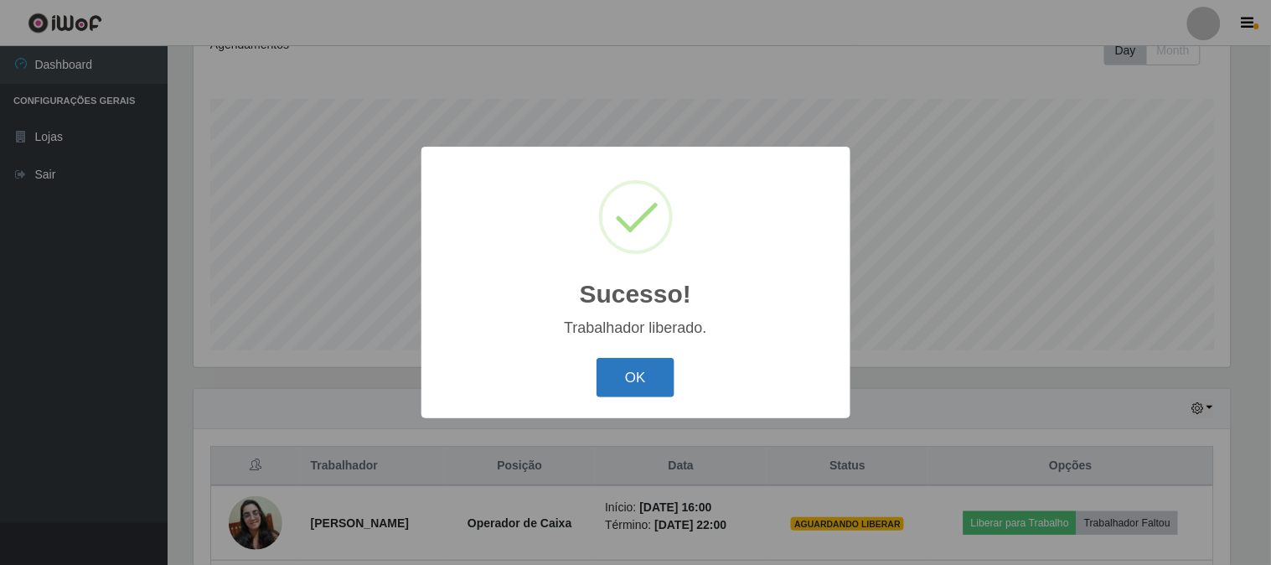
click at [642, 380] on button "OK" at bounding box center [635, 377] width 78 height 39
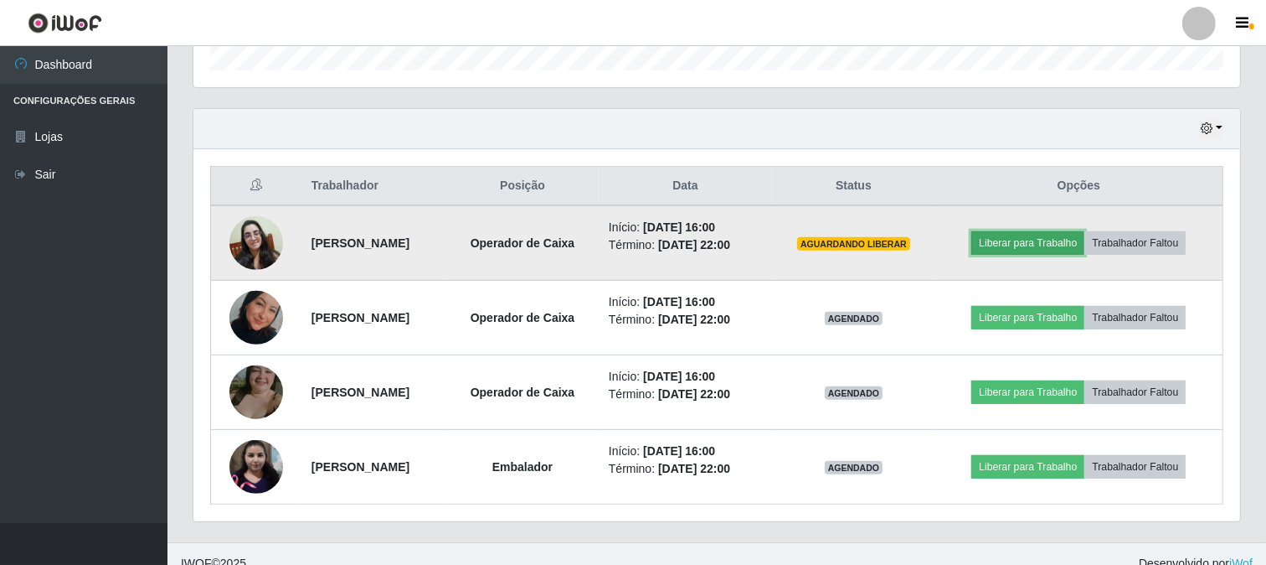
click at [1045, 244] on button "Liberar para Trabalho" at bounding box center [1028, 242] width 113 height 23
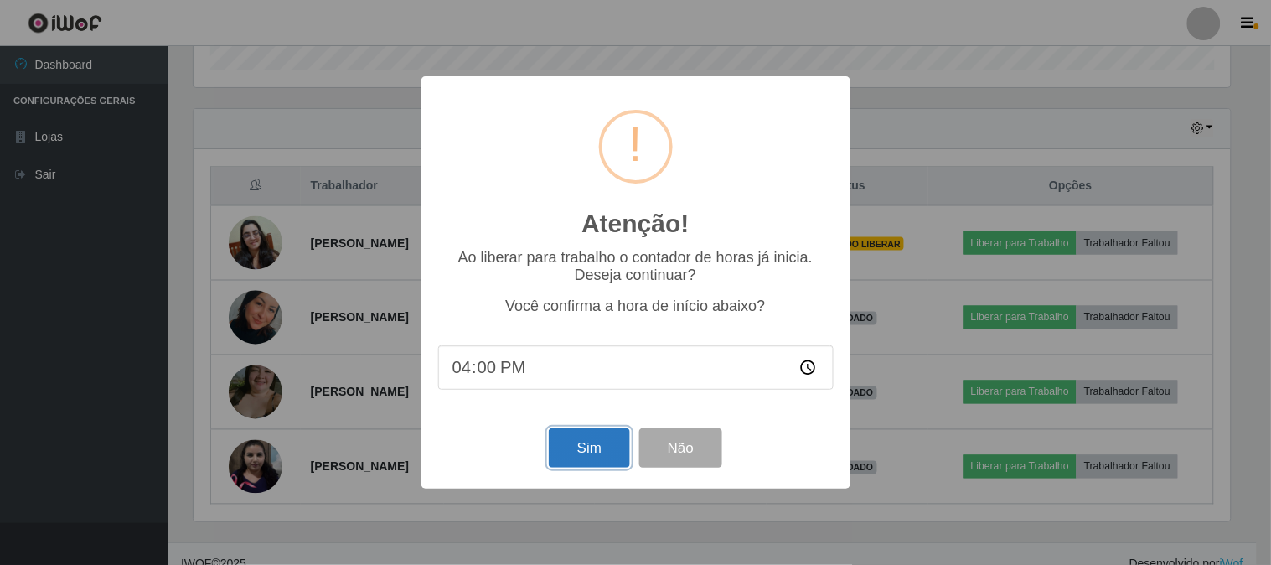
click at [593, 447] on button "Sim" at bounding box center [589, 447] width 81 height 39
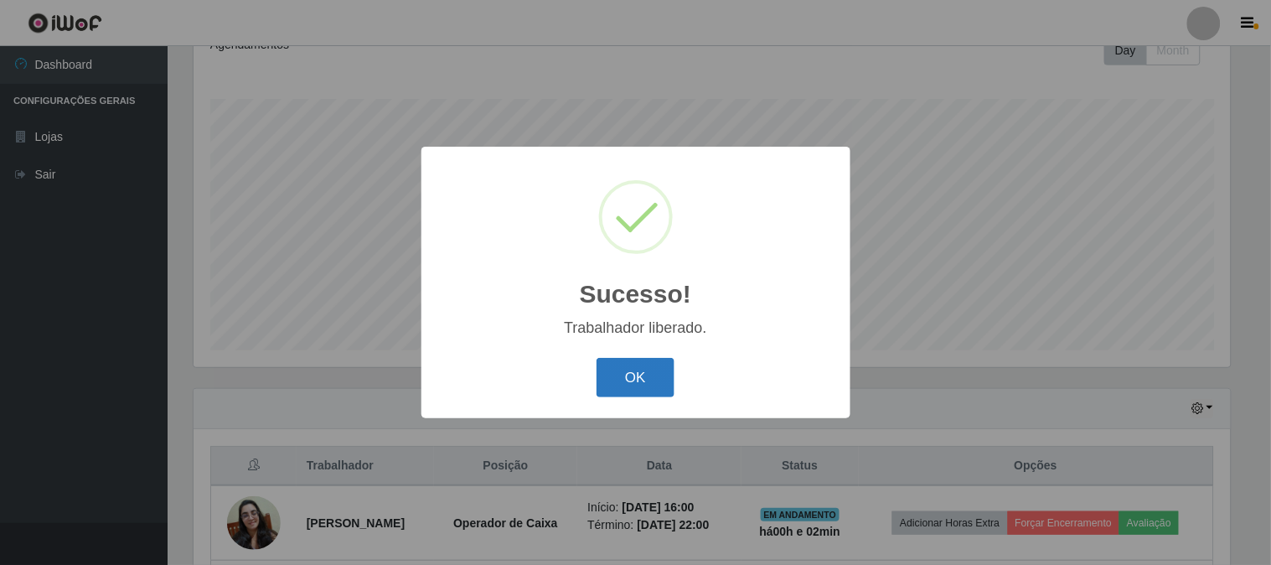
click at [639, 384] on button "OK" at bounding box center [635, 377] width 78 height 39
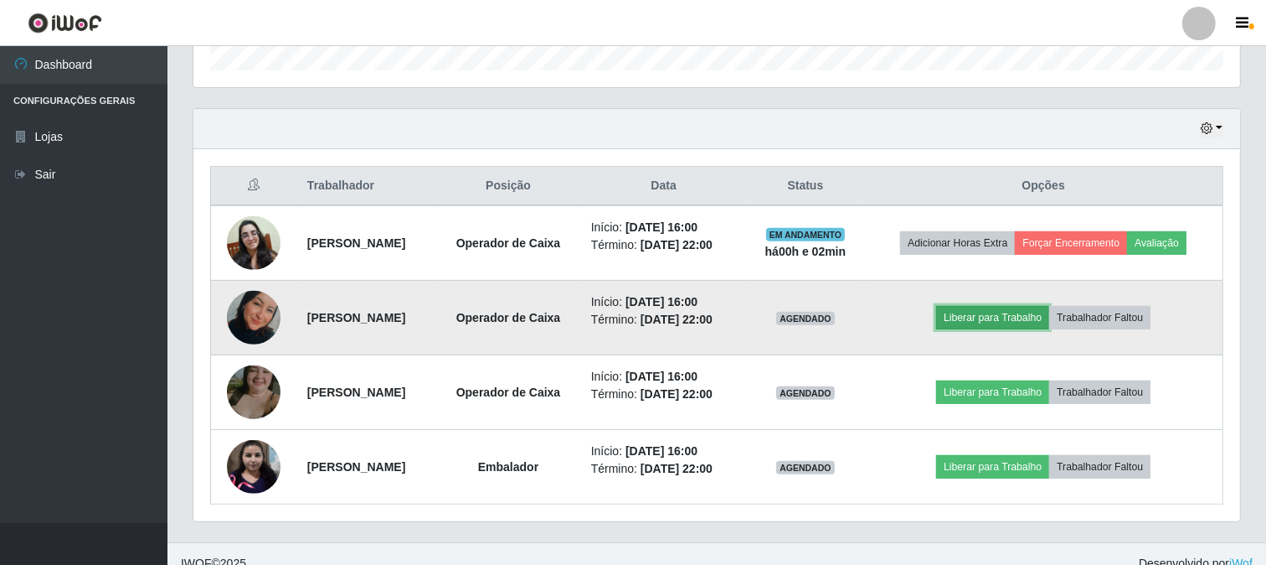
click at [1033, 329] on button "Liberar para Trabalho" at bounding box center [992, 317] width 113 height 23
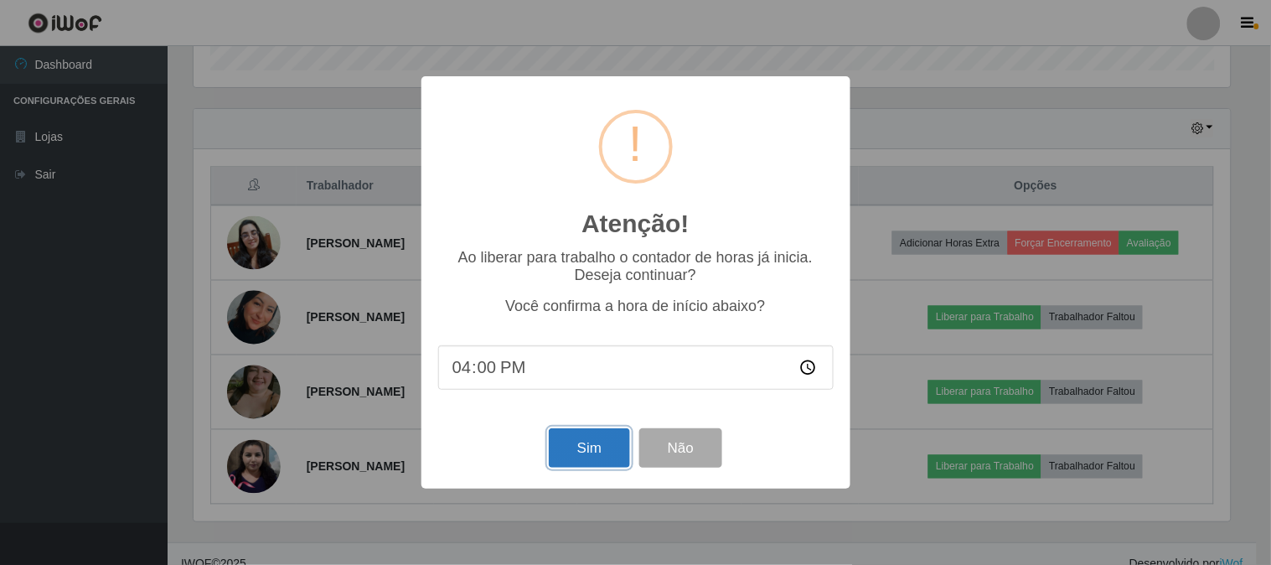
click at [575, 457] on button "Sim" at bounding box center [589, 447] width 81 height 39
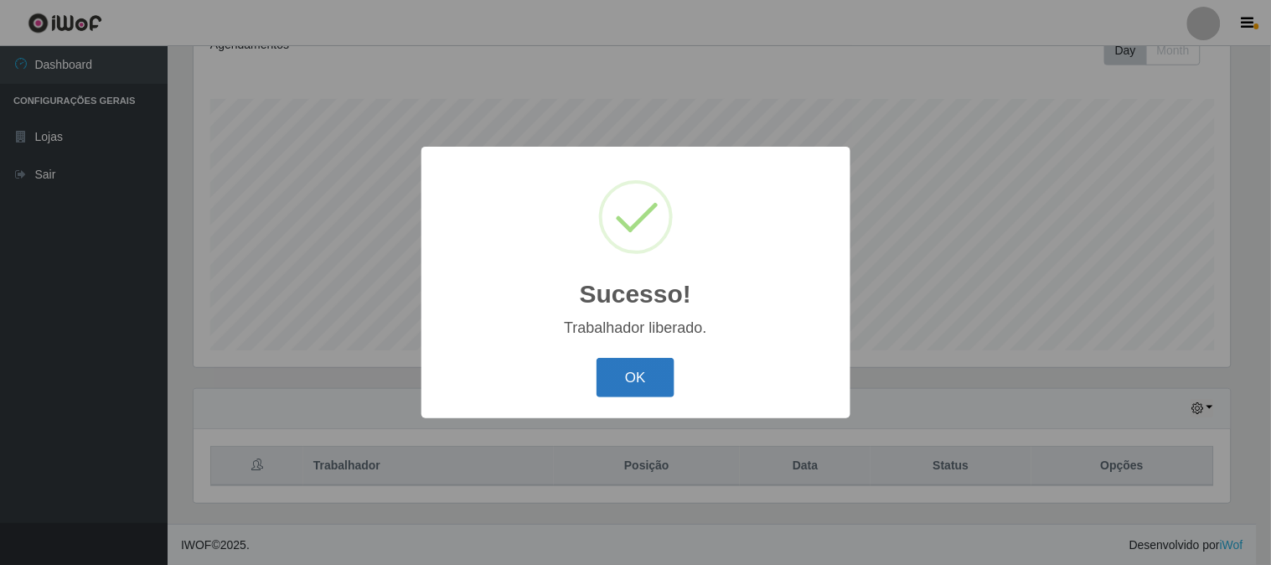
click at [642, 372] on button "OK" at bounding box center [635, 377] width 78 height 39
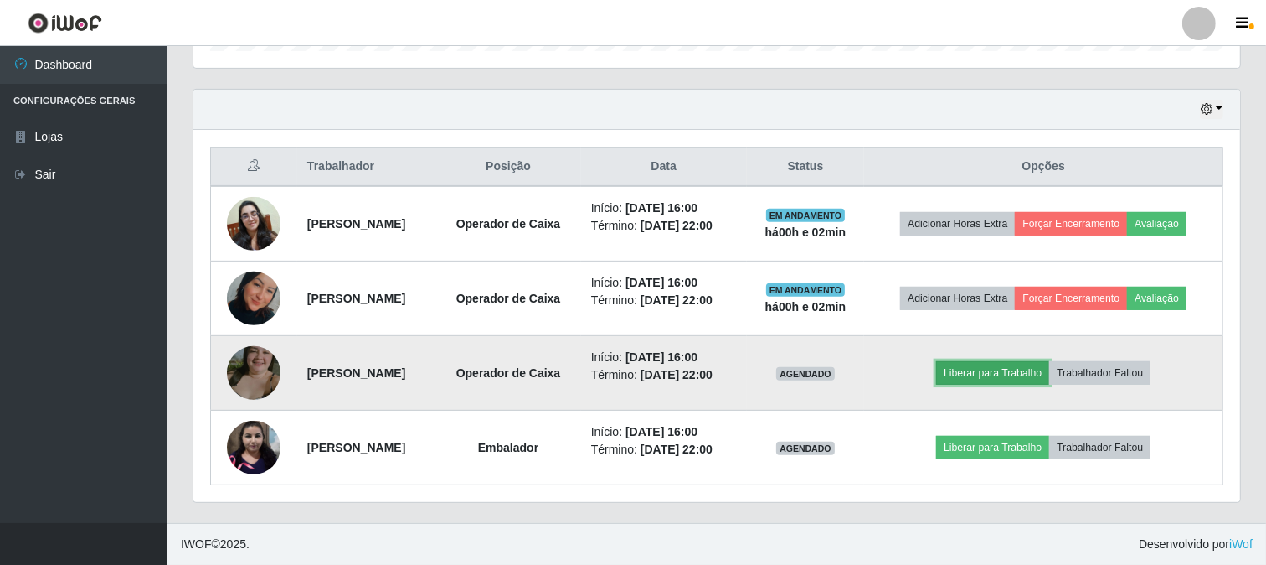
click at [1018, 361] on button "Liberar para Trabalho" at bounding box center [992, 372] width 113 height 23
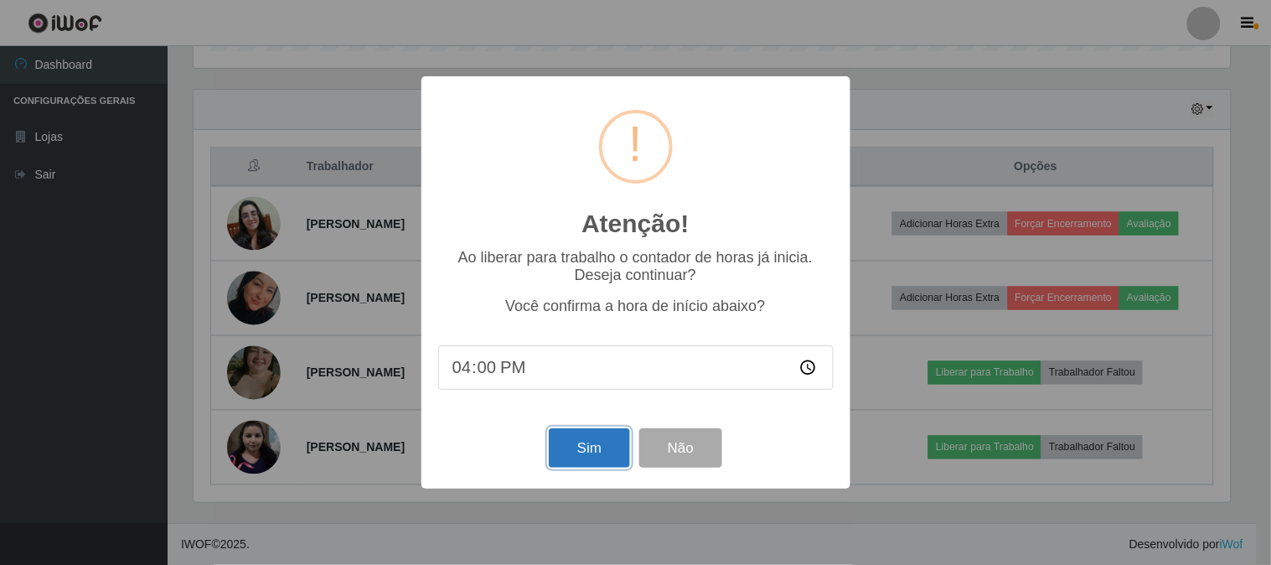
click at [606, 447] on button "Sim" at bounding box center [589, 447] width 81 height 39
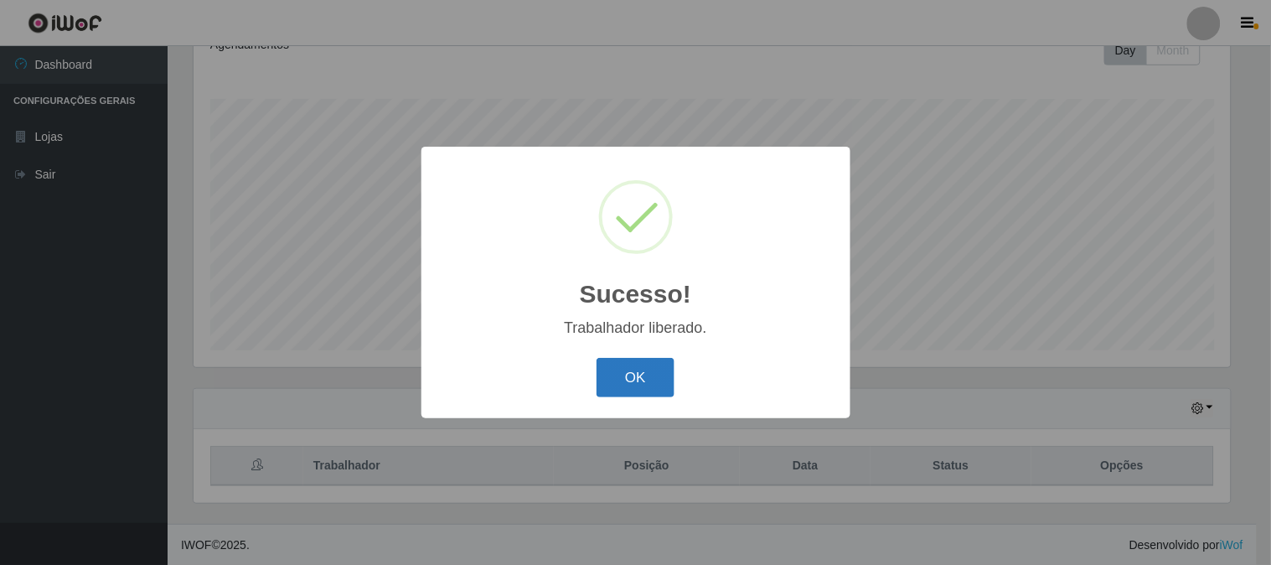
click at [648, 377] on button "OK" at bounding box center [635, 377] width 78 height 39
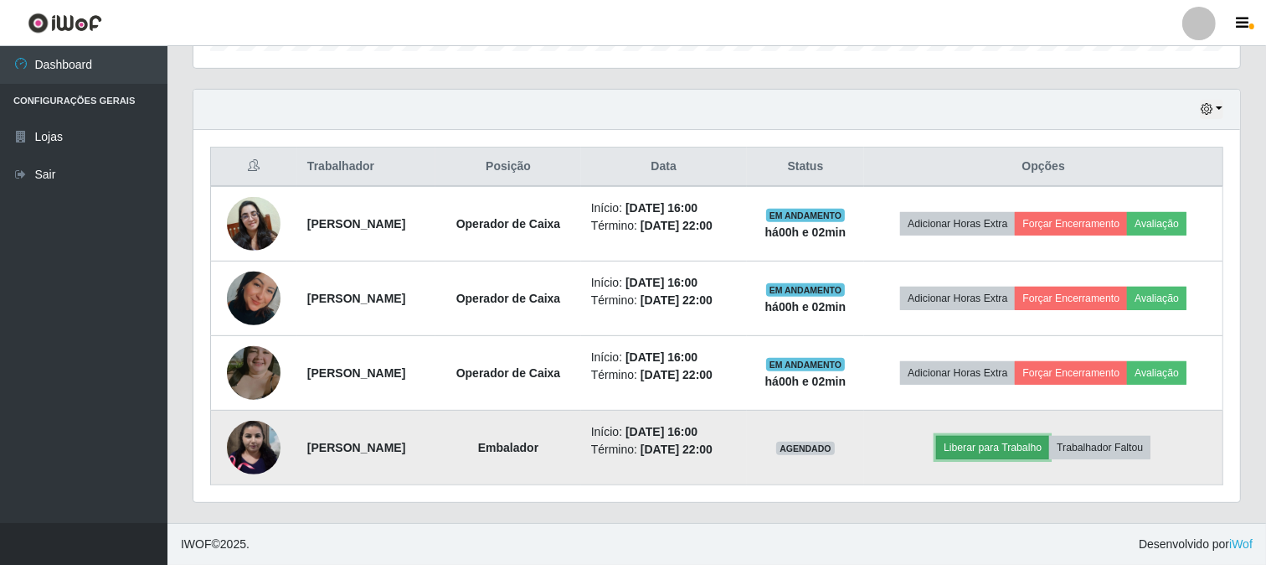
click at [1024, 436] on button "Liberar para Trabalho" at bounding box center [992, 447] width 113 height 23
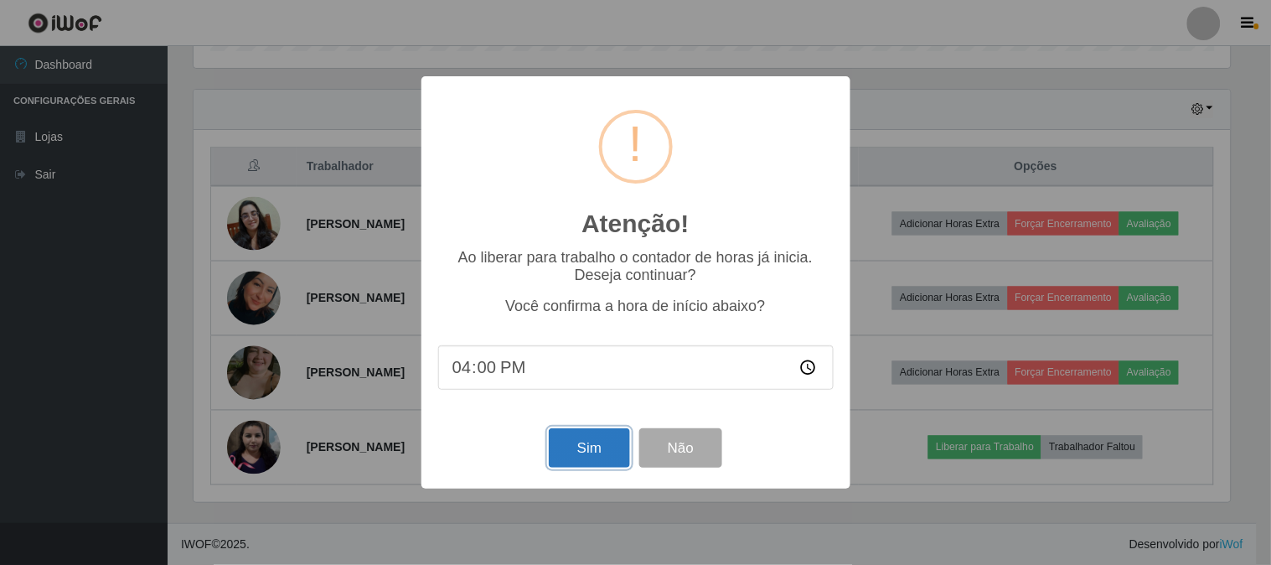
click at [589, 448] on button "Sim" at bounding box center [589, 447] width 81 height 39
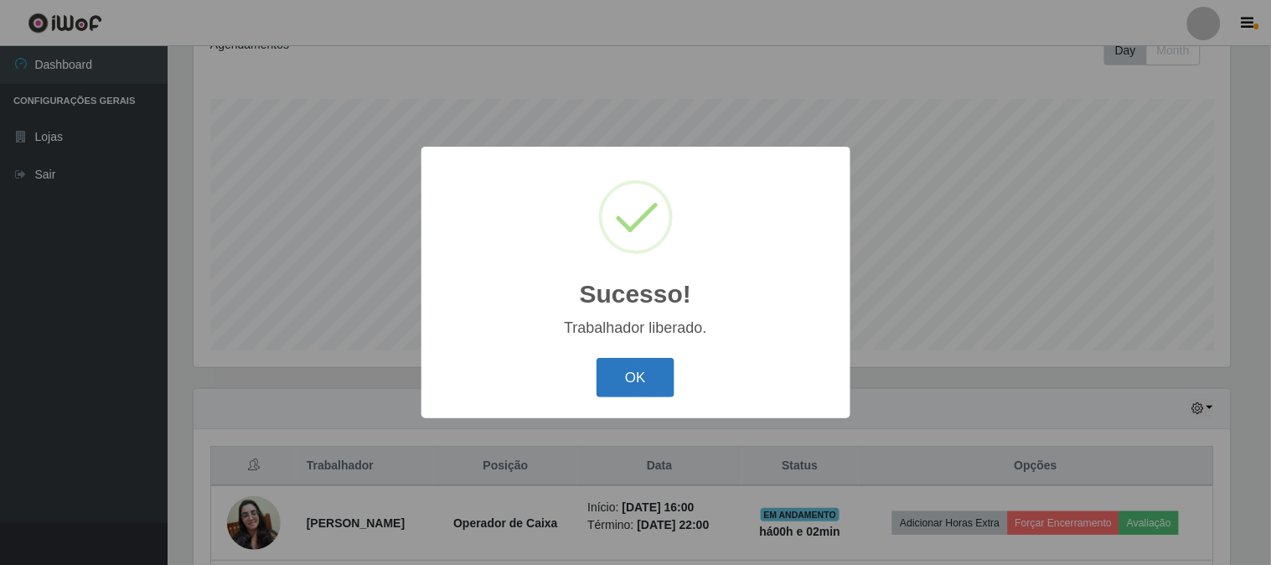
click at [628, 375] on button "OK" at bounding box center [635, 377] width 78 height 39
